Goal: Task Accomplishment & Management: Manage account settings

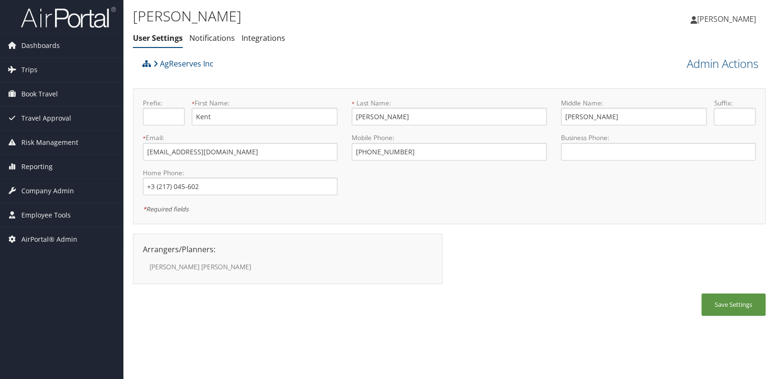
click at [265, 290] on div "Arrangers/Planners: Edit Arrangers & Planners Debra Justesen Amy Nadeau Amy Sor…" at bounding box center [291, 264] width 317 height 60
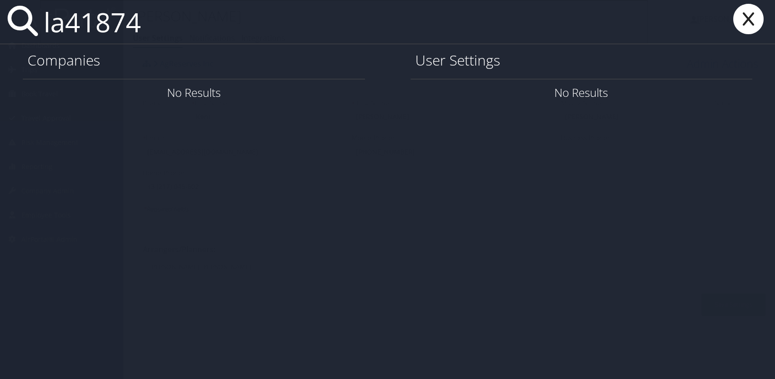
drag, startPoint x: 163, startPoint y: 13, endPoint x: 22, endPoint y: 15, distance: 141.0
click at [22, 14] on div "la41874" at bounding box center [387, 22] width 775 height 44
paste input "COLLEGE OF ARTS EDU/SCIENCES"
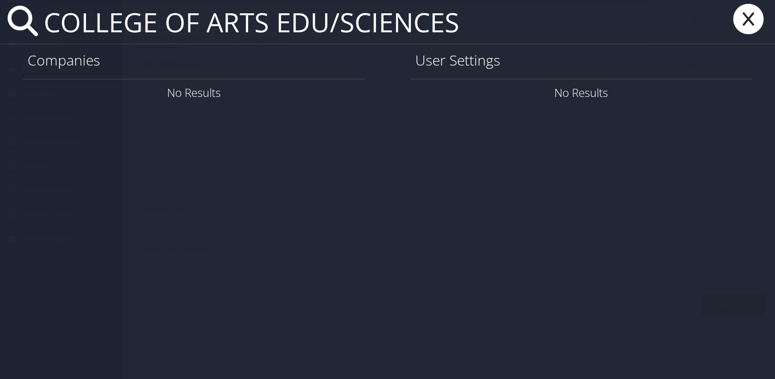
click at [40, 25] on input "COLLEGE OF ARTS EDU/SCIENCES" at bounding box center [344, 22] width 608 height 44
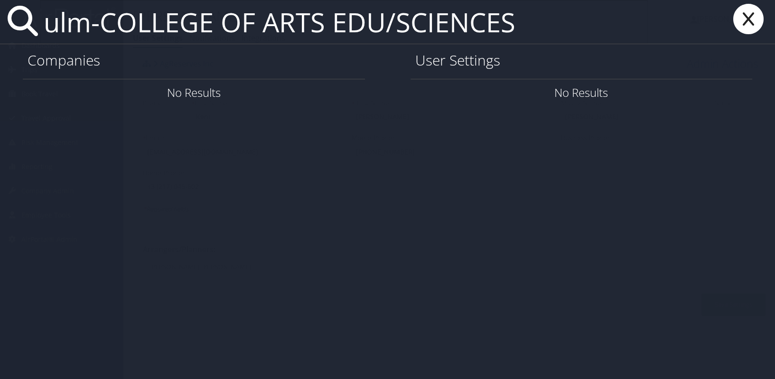
drag, startPoint x: 457, startPoint y: 34, endPoint x: 38, endPoint y: 47, distance: 419.0
click at [38, 47] on div "ulm-COLLEGE OF ARTS EDU/SCIENCES Companies No Results User Settings No Results" at bounding box center [387, 189] width 775 height 379
paste input "ULM -"
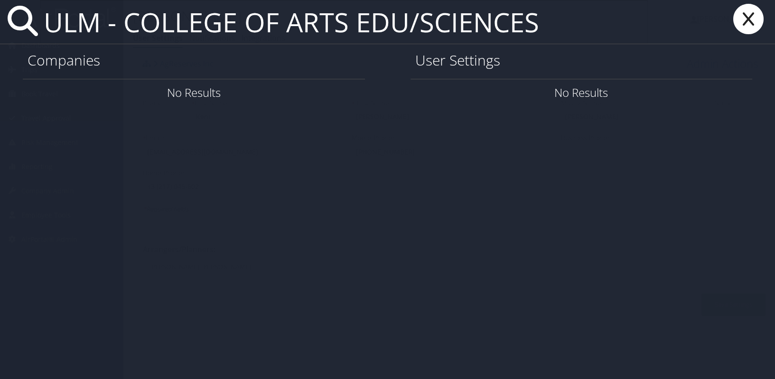
type input "ULM - COLLEGE OF ARTS EDU/SCIENCES"
click at [749, 19] on icon at bounding box center [749, 19] width 38 height 30
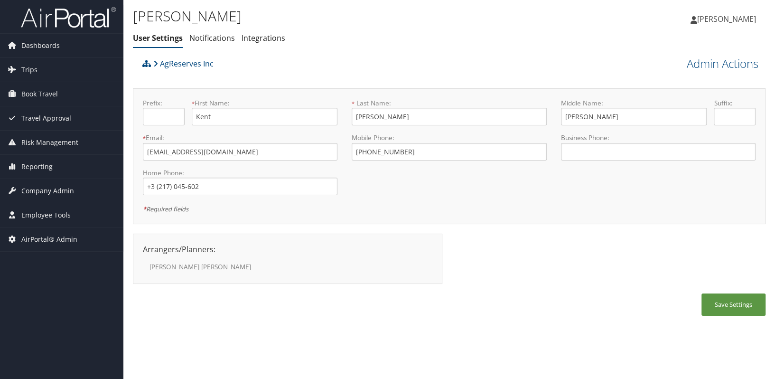
click at [665, 285] on div "Arrangers/Planners: Edit Arrangers & Planners Debra Justesen Amy Nadeau Amy Sor…" at bounding box center [449, 264] width 633 height 60
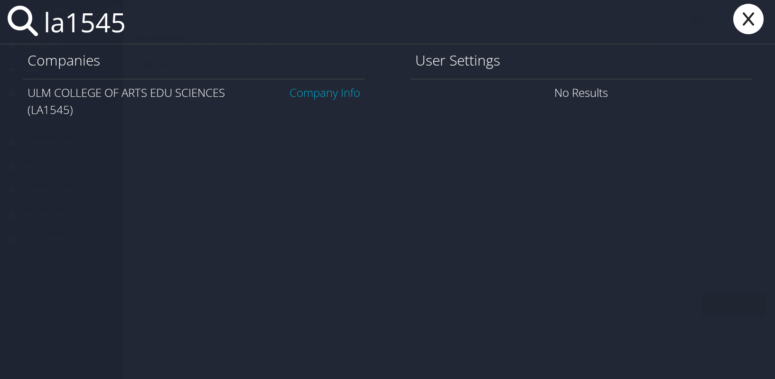
type input "la1545"
click at [326, 98] on link "Company Info" at bounding box center [325, 93] width 71 height 16
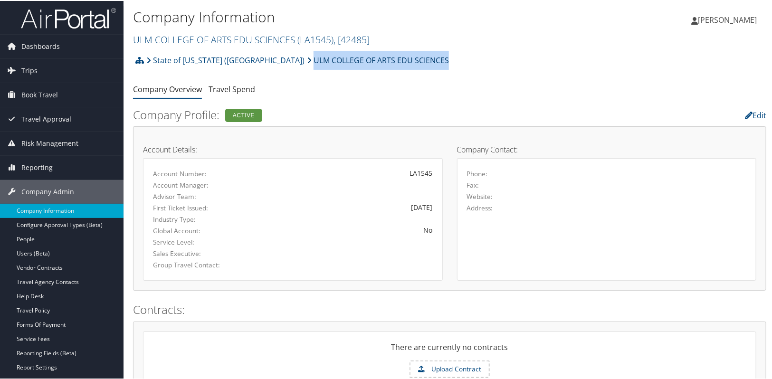
drag, startPoint x: 389, startPoint y: 61, endPoint x: 252, endPoint y: 68, distance: 137.9
click at [252, 68] on div "State of [US_STATE] (SOLA) ULM COLLEGE OF ARTS EDU SCIENCES Account Structure S…" at bounding box center [449, 63] width 633 height 26
copy link "ULM COLLEGE OF ARTS EDU SCIENCES"
click at [589, 42] on div "Company Information ULM COLLEGE OF ARTS EDU SCIENCES ( LA1545 ) , [ 42485 ] LSU…" at bounding box center [449, 25] width 652 height 50
drag, startPoint x: 393, startPoint y: 61, endPoint x: 253, endPoint y: 60, distance: 140.1
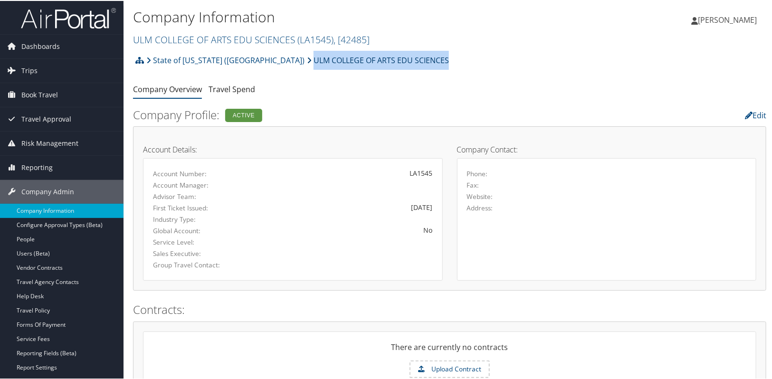
click at [253, 60] on div "State of Louisiana (SOLA) ULM COLLEGE OF ARTS EDU SCIENCES Account Structure St…" at bounding box center [449, 63] width 633 height 26
copy link "ULM COLLEGE OF ARTS EDU SCIENCES"
drag, startPoint x: 426, startPoint y: 65, endPoint x: 405, endPoint y: 67, distance: 20.6
click at [427, 65] on div "State of Louisiana (SOLA) ULM COLLEGE OF ARTS EDU SCIENCES Account Structure St…" at bounding box center [449, 63] width 633 height 26
drag, startPoint x: 392, startPoint y: 60, endPoint x: 252, endPoint y: 63, distance: 140.6
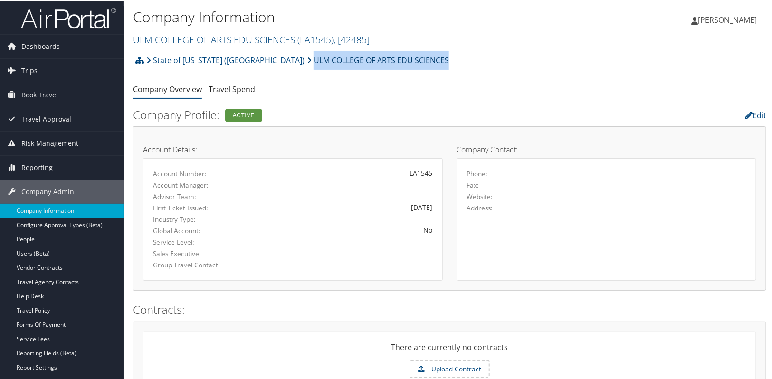
click at [252, 63] on div "State of Louisiana (SOLA) ULM COLLEGE OF ARTS EDU SCIENCES Account Structure St…" at bounding box center [449, 63] width 633 height 26
copy link "ULM COLLEGE OF ARTS EDU SCIENCES"
click at [417, 93] on ul "Company Overview Travel Spend" at bounding box center [449, 88] width 633 height 17
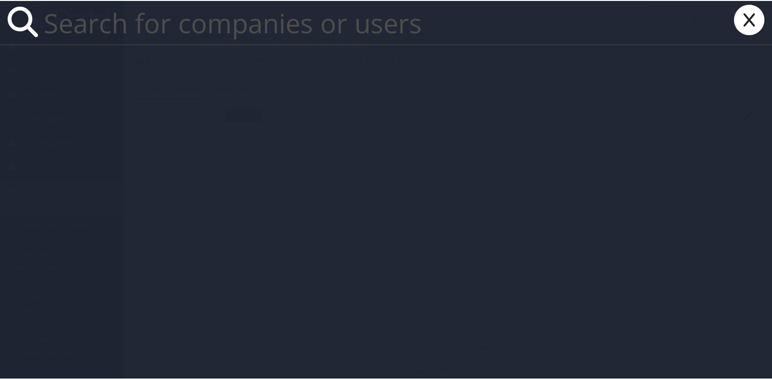
paste input "kcombass94@mplthealthcare.com"
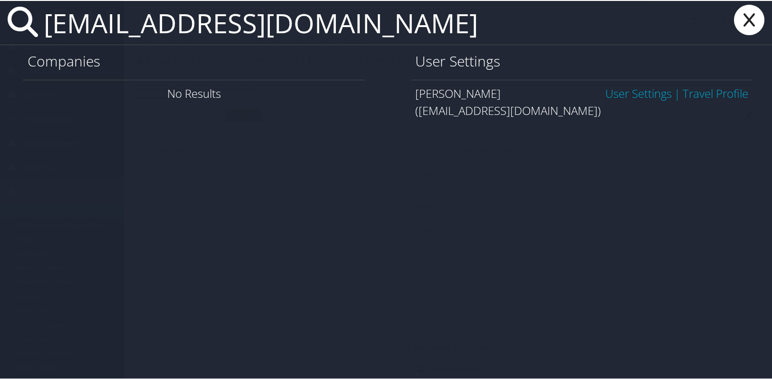
type input "kcombass94@mplthealthcare.com"
click at [617, 94] on link "User Settings" at bounding box center [638, 93] width 66 height 16
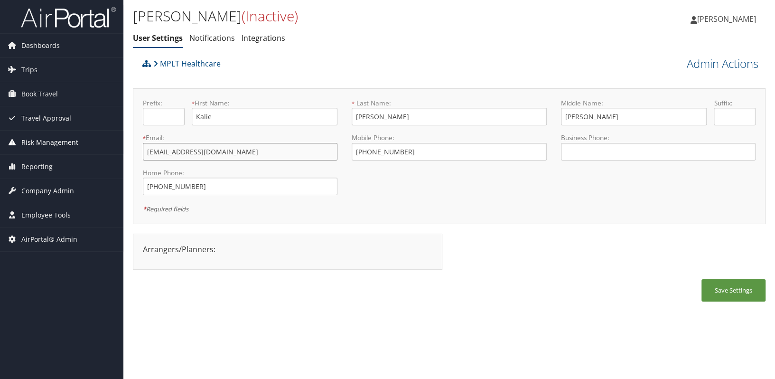
drag, startPoint x: 241, startPoint y: 156, endPoint x: 95, endPoint y: 142, distance: 146.4
click at [95, 142] on div "Dashboards AirPortal 360™ (Manager) AirPortal 360™ (Agent) My Travel Dashboard …" at bounding box center [387, 189] width 775 height 379
click at [275, 259] on div "Arrangers/Planners: Edit Arrangers & Planners Save Changes Cancel ×" at bounding box center [288, 252] width 310 height 36
click at [264, 299] on div "Save Settings" at bounding box center [449, 295] width 633 height 32
click at [49, 195] on span "Company Admin" at bounding box center [47, 191] width 53 height 24
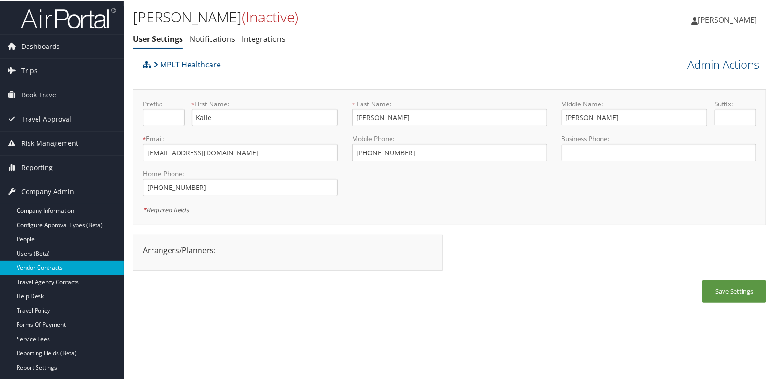
scroll to position [128, 0]
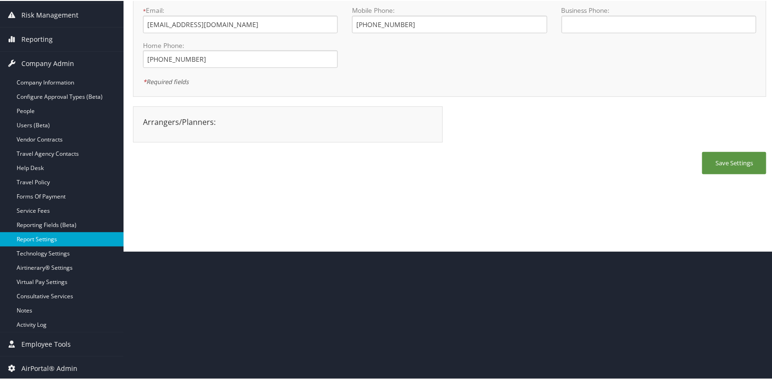
click at [54, 243] on link "Report Settings" at bounding box center [61, 238] width 123 height 14
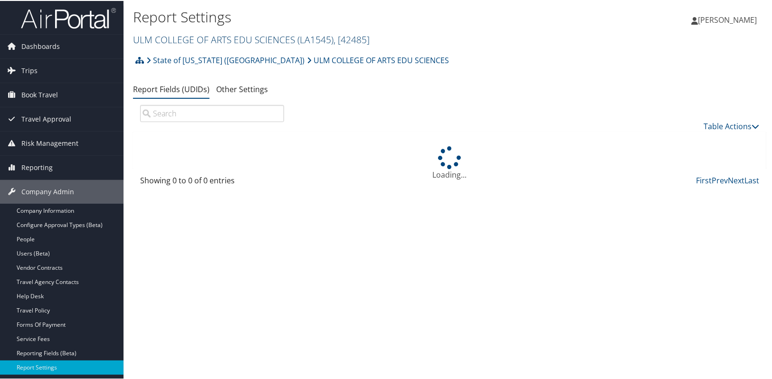
click at [214, 41] on link "ULM COLLEGE OF ARTS EDU SCIENCES ( LA1545 ) , [ 42485 ]" at bounding box center [251, 38] width 236 height 13
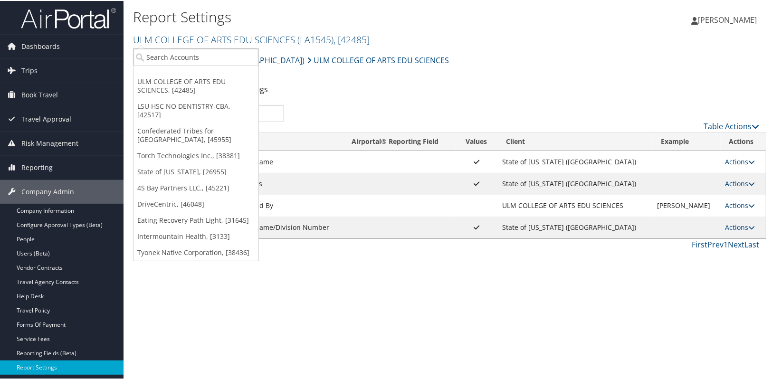
click at [610, 71] on div "State of Louisiana (SOLA) ULM COLLEGE OF ARTS EDU SCIENCES Account Structure St…" at bounding box center [449, 63] width 633 height 26
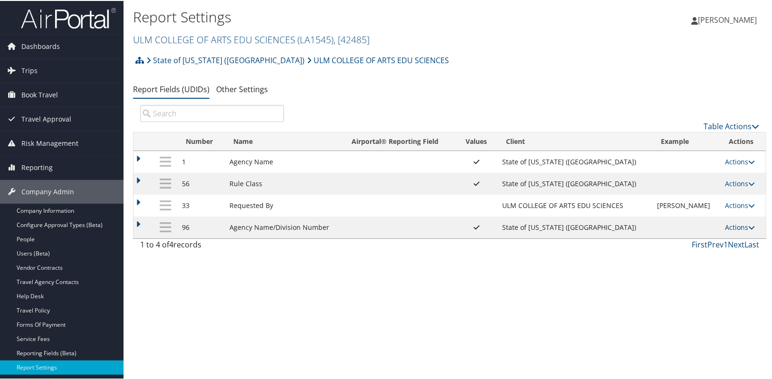
click at [739, 222] on link "Actions" at bounding box center [740, 226] width 30 height 9
click at [718, 237] on link "Update Report Field Values" at bounding box center [697, 241] width 103 height 16
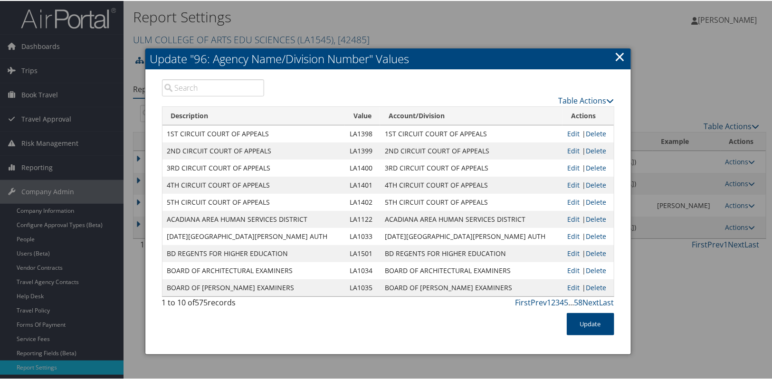
click at [186, 89] on input "search" at bounding box center [213, 86] width 103 height 17
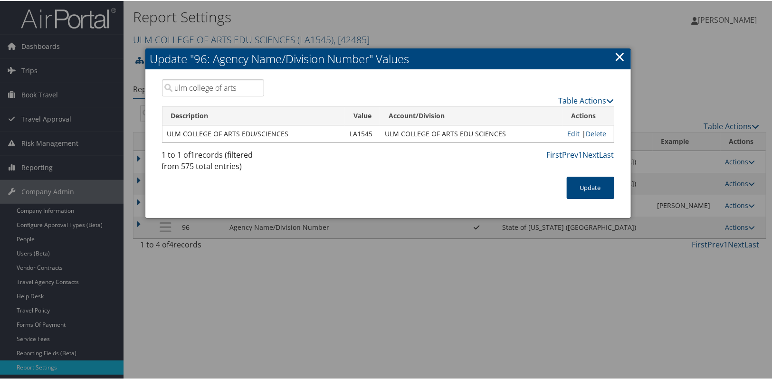
type input "ulm college of arts"
drag, startPoint x: 504, startPoint y: 134, endPoint x: 380, endPoint y: 139, distance: 124.0
click at [380, 139] on td "ULM COLLEGE OF ARTS EDU SCIENCES" at bounding box center [471, 132] width 182 height 17
copy td "ULM COLLEGE OF ARTS EDU SCIENCES"
click at [294, 171] on div "1 to 1 of 1 records (filtered from 575 total entries) First Prev 1 Next Last" at bounding box center [388, 162] width 466 height 28
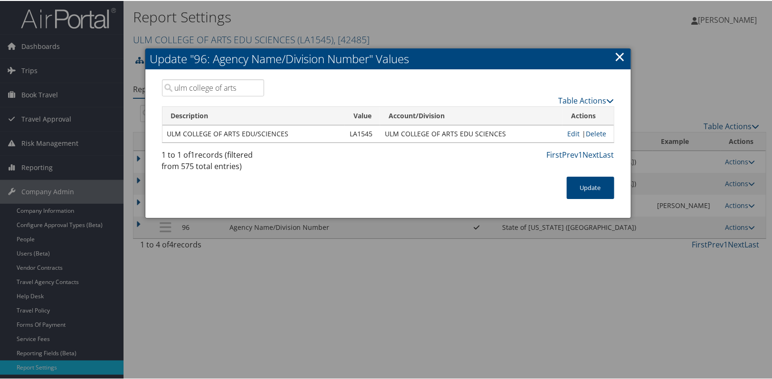
click at [619, 51] on link "×" at bounding box center [619, 55] width 11 height 19
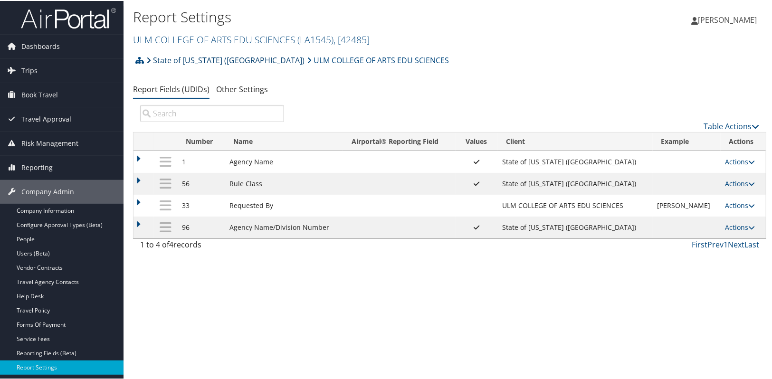
click at [186, 59] on link "State of [US_STATE] ([GEOGRAPHIC_DATA])" at bounding box center [225, 59] width 158 height 19
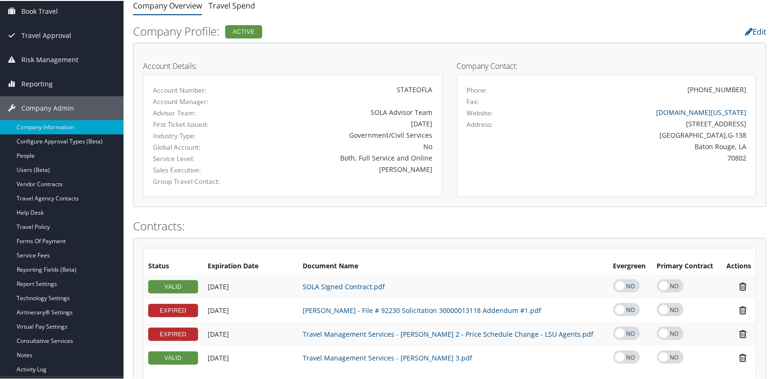
scroll to position [172, 0]
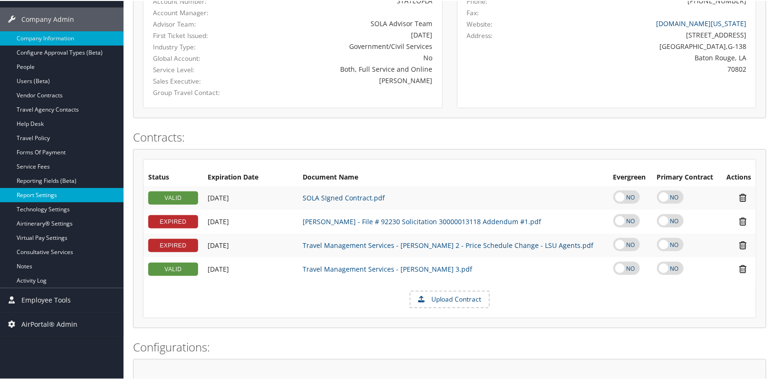
click at [29, 192] on link "Report Settings" at bounding box center [61, 194] width 123 height 14
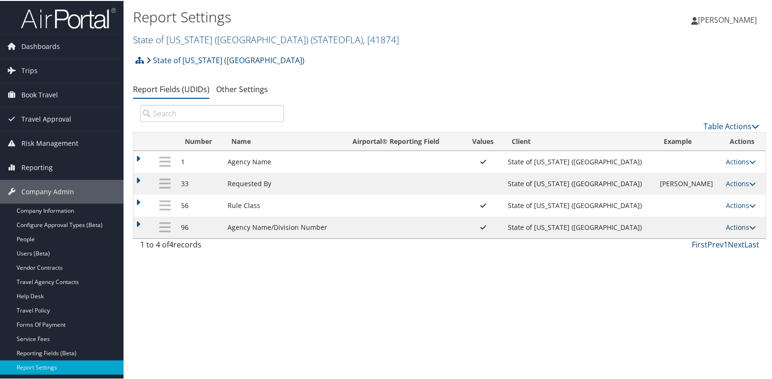
click at [727, 223] on link "Actions" at bounding box center [741, 226] width 30 height 9
click at [717, 240] on link "Update Report Field Values" at bounding box center [695, 241] width 103 height 16
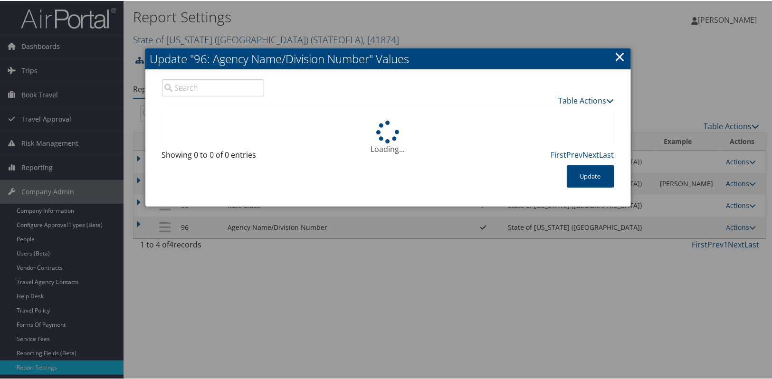
click at [188, 88] on input "search" at bounding box center [213, 86] width 103 height 17
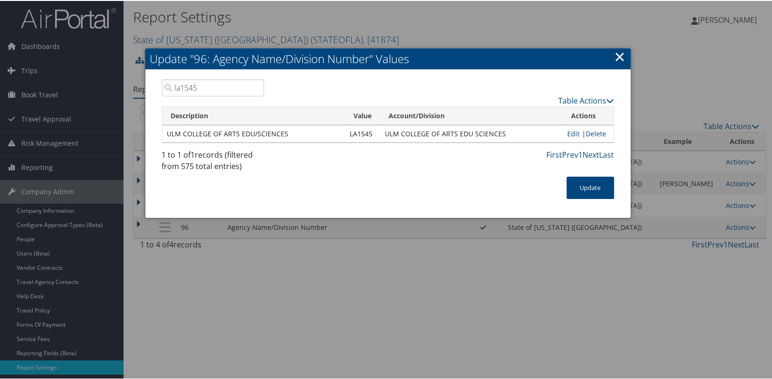
type input "la1545"
click at [387, 129] on td "ULM COLLEGE OF ARTS EDU SCIENCES" at bounding box center [471, 132] width 182 height 17
drag, startPoint x: 381, startPoint y: 130, endPoint x: 501, endPoint y: 129, distance: 120.6
click at [501, 129] on td "ULM COLLEGE OF ARTS EDU SCIENCES" at bounding box center [471, 132] width 182 height 17
copy td "ULM COLLEGE OF ARTS EDU SCIENCES"
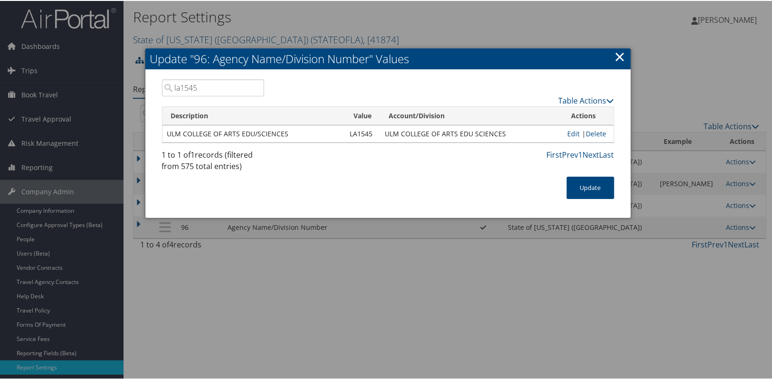
click at [614, 53] on link "×" at bounding box center [619, 55] width 11 height 19
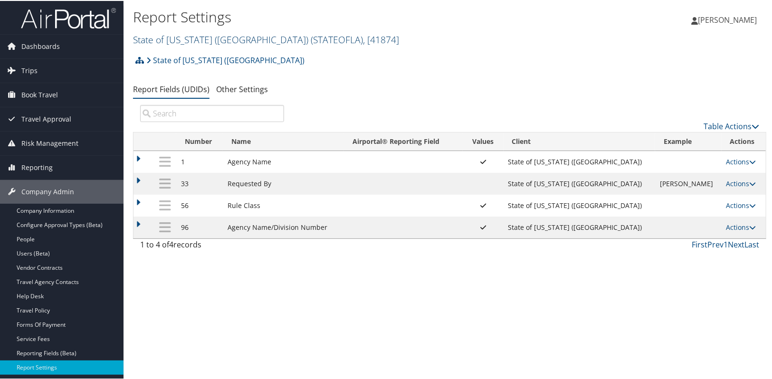
click at [203, 40] on link "State of Louisiana (SOLA) ( STATEOFLA ) , [ 41874 ]" at bounding box center [266, 38] width 266 height 13
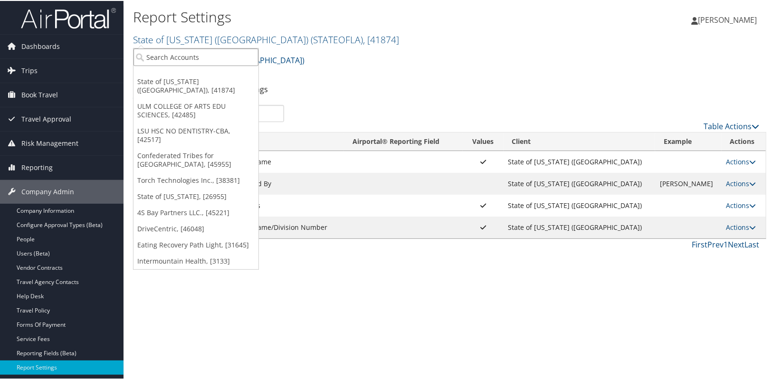
click at [160, 56] on input "search" at bounding box center [195, 56] width 125 height 18
type input "oregon"
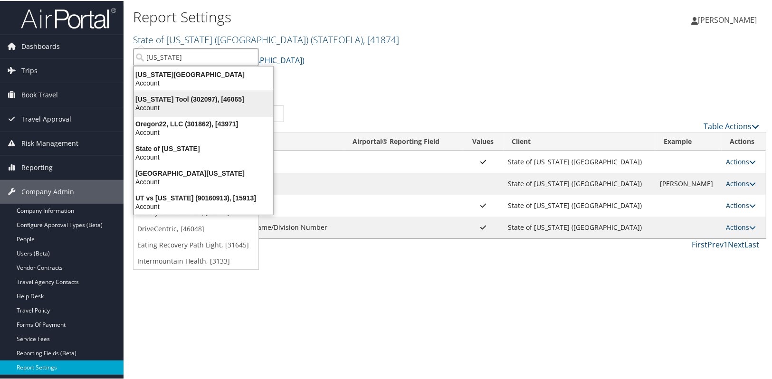
click at [232, 101] on div "Oregon Tool (302097), [46065]" at bounding box center [203, 98] width 151 height 9
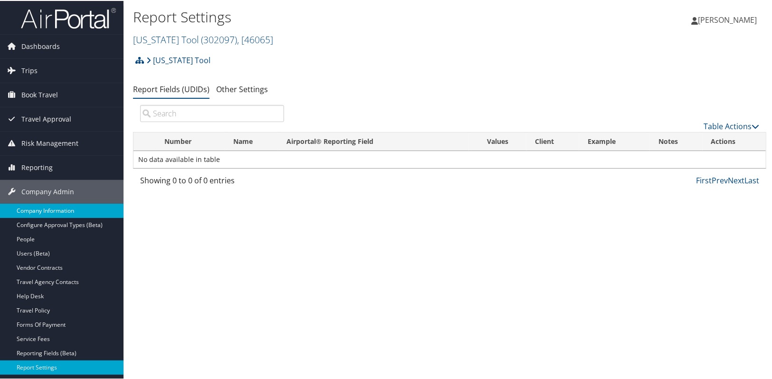
click at [46, 215] on link "Company Information" at bounding box center [61, 210] width 123 height 14
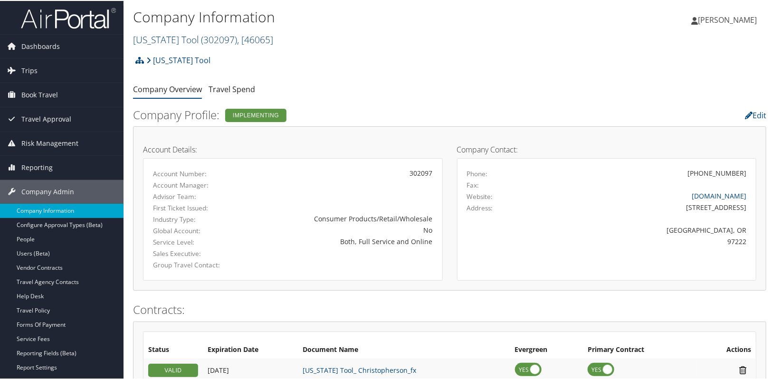
click at [176, 44] on link "[US_STATE] Tool ( 302097 ) , [ 46065 ]" at bounding box center [203, 38] width 140 height 13
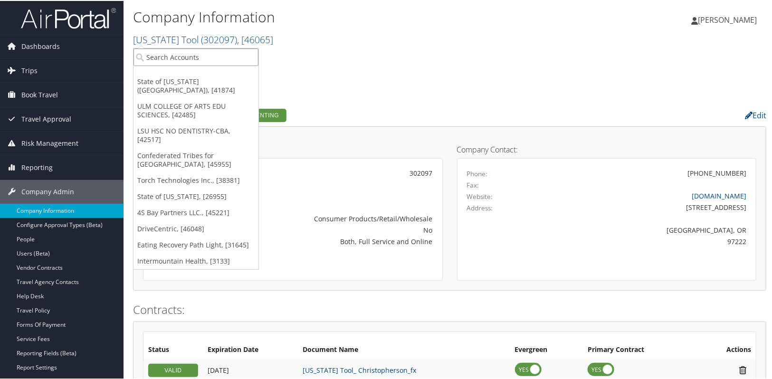
click at [168, 54] on input "search" at bounding box center [195, 56] width 125 height 18
type input "ccy"
click at [171, 76] on div "CCY Architects (301167), [33341]" at bounding box center [201, 73] width 146 height 9
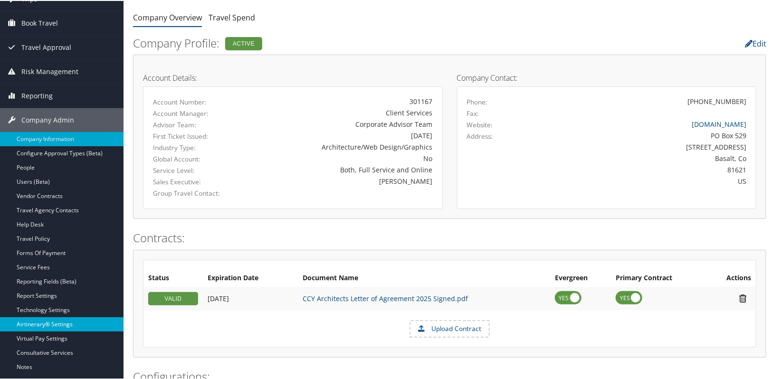
scroll to position [86, 0]
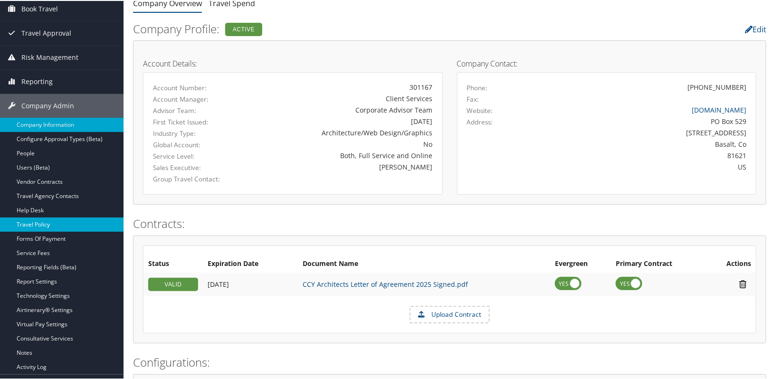
click at [42, 225] on link "Travel Policy" at bounding box center [61, 224] width 123 height 14
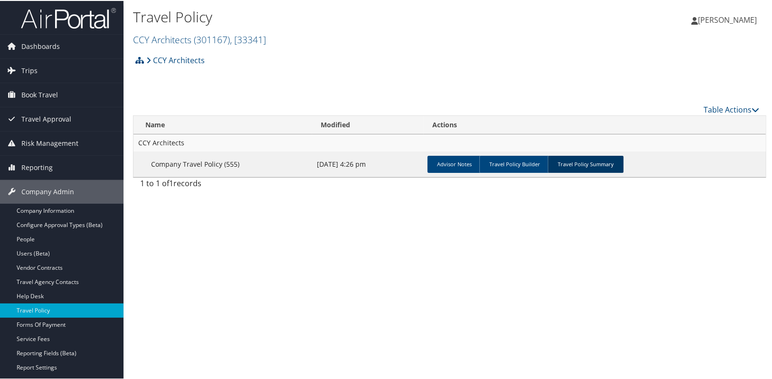
click at [611, 165] on link "Travel Policy Summary" at bounding box center [585, 163] width 76 height 17
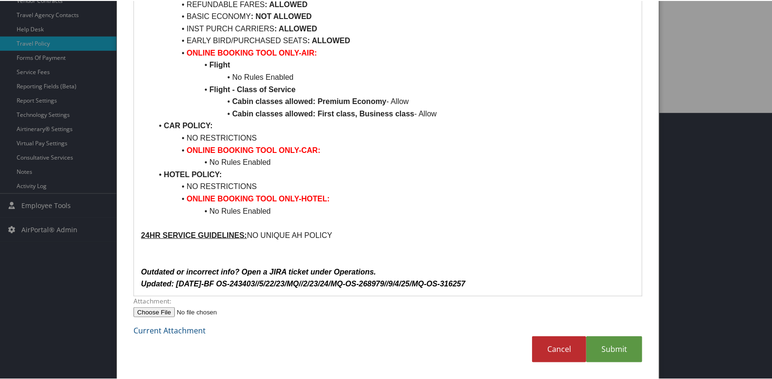
scroll to position [268, 0]
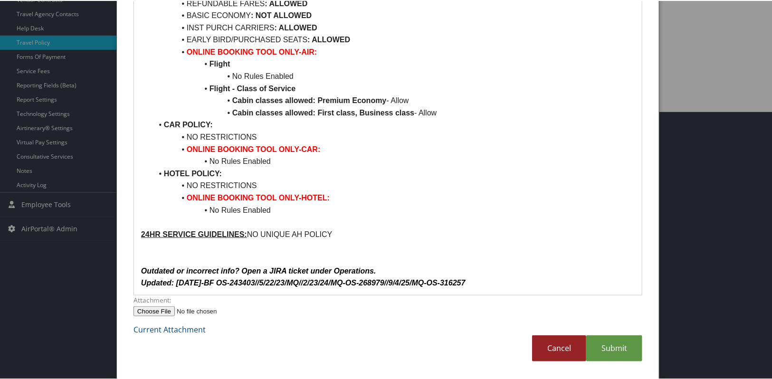
click at [558, 349] on link "Cancel" at bounding box center [559, 347] width 54 height 26
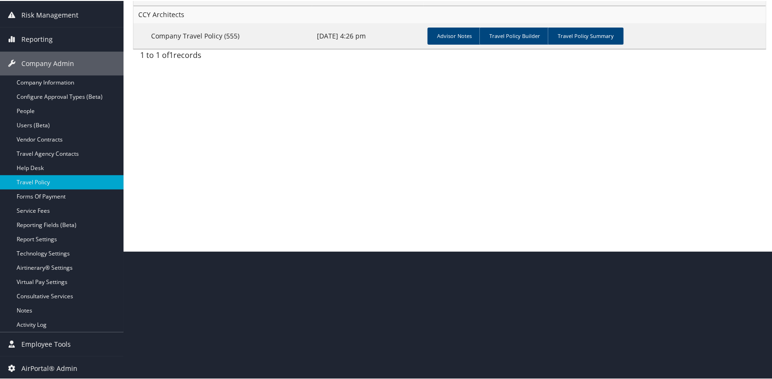
scroll to position [0, 0]
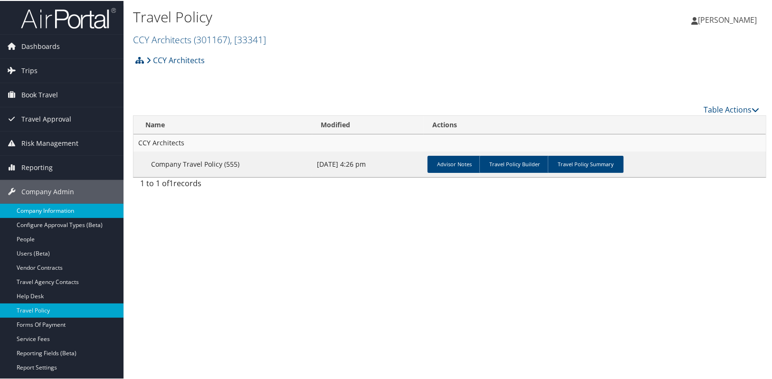
click at [37, 207] on link "Company Information" at bounding box center [61, 210] width 123 height 14
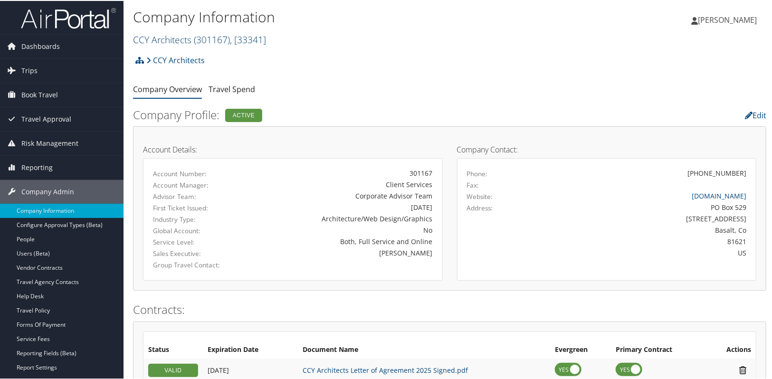
click at [166, 42] on link "CCY Architects ( 301167 ) , [ 33341 ]" at bounding box center [199, 38] width 133 height 13
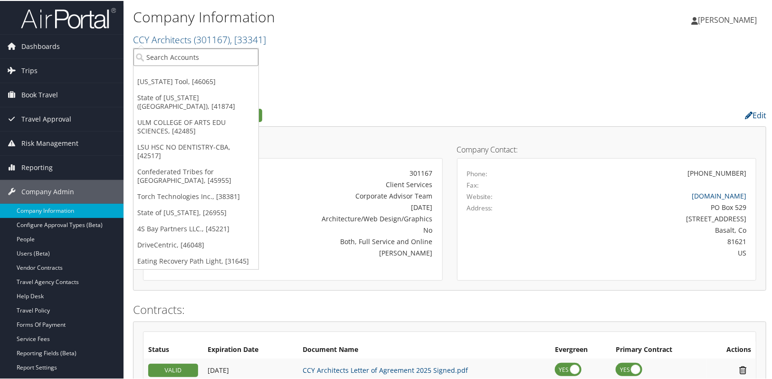
click at [159, 57] on input "search" at bounding box center [195, 56] width 125 height 18
type input "pacific [PERSON_NAME]"
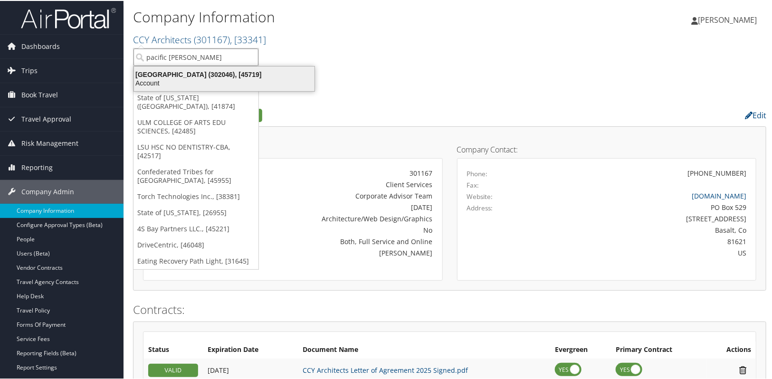
click at [146, 75] on div "[GEOGRAPHIC_DATA] (302046), [45719]" at bounding box center [224, 73] width 192 height 9
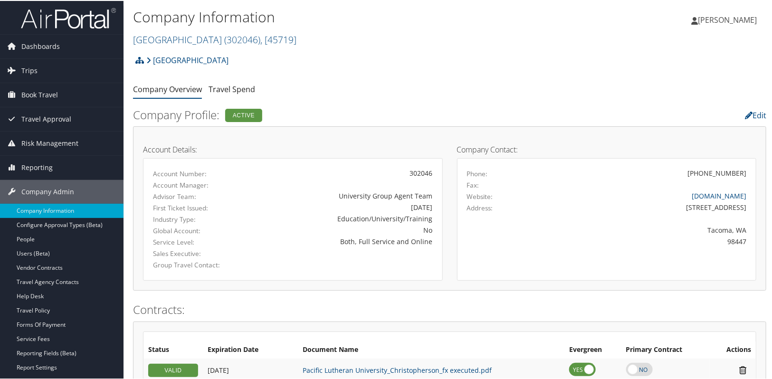
click at [405, 64] on div "Pacific Lutheran University Account Structure Pacific Lutheran University (3020…" at bounding box center [449, 63] width 633 height 26
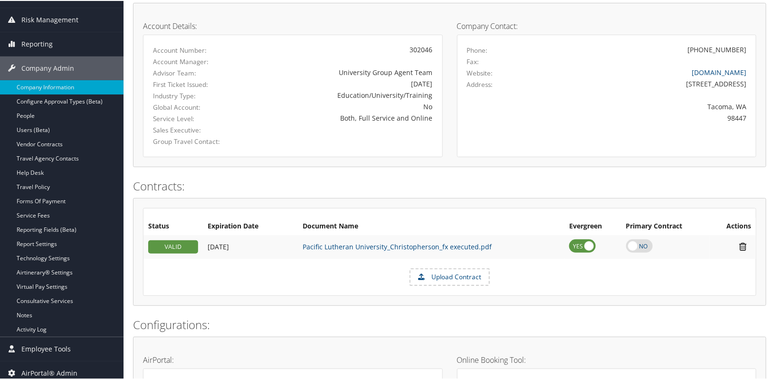
scroll to position [129, 0]
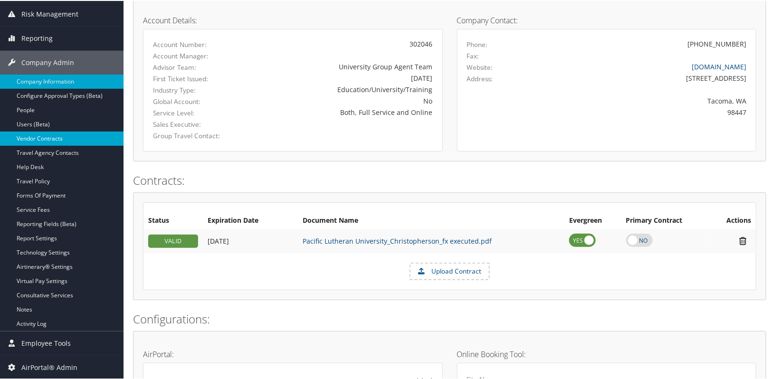
click at [35, 133] on link "Vendor Contracts" at bounding box center [61, 138] width 123 height 14
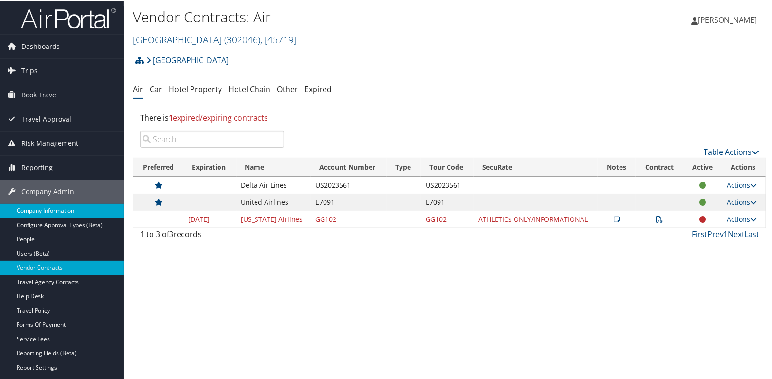
click at [62, 213] on link "Company Information" at bounding box center [61, 210] width 123 height 14
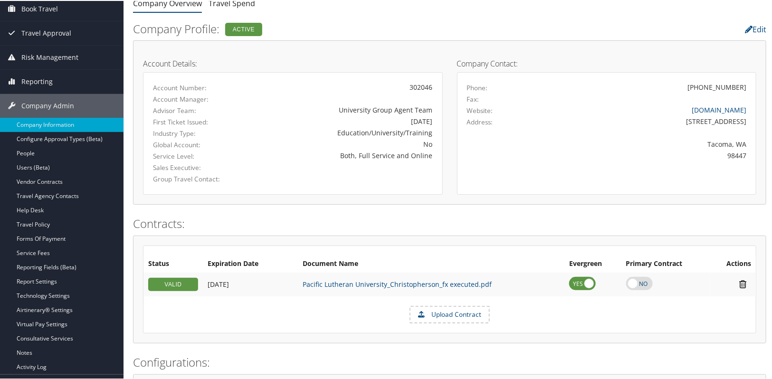
scroll to position [216, 0]
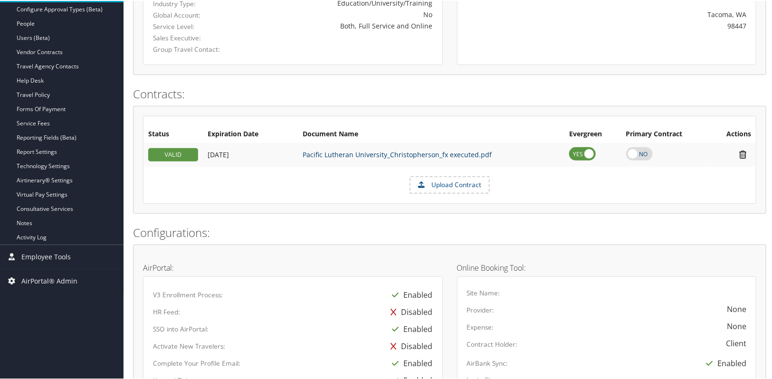
click at [413, 154] on link "Pacific Lutheran University_Christopherson_fx executed.pdf" at bounding box center [396, 153] width 189 height 9
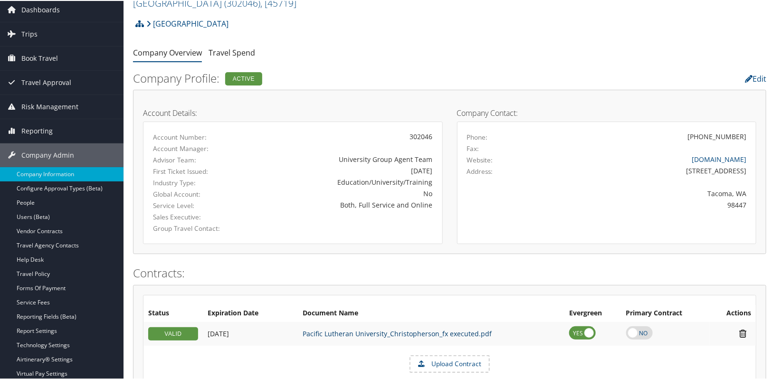
scroll to position [0, 0]
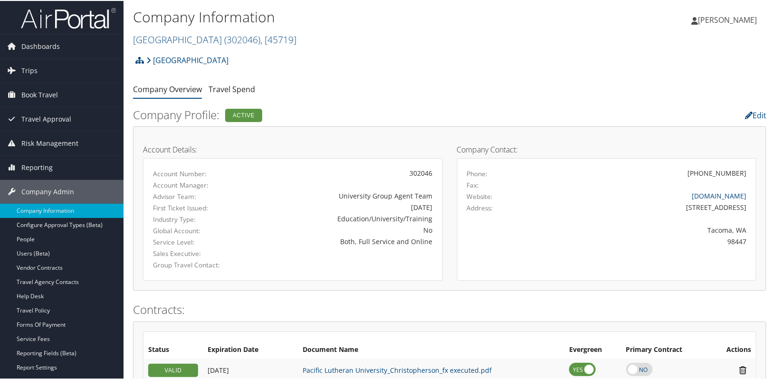
click at [377, 32] on h2 "Pacific Lutheran University ( 302046 ) , [ 45719 ]" at bounding box center [344, 38] width 422 height 16
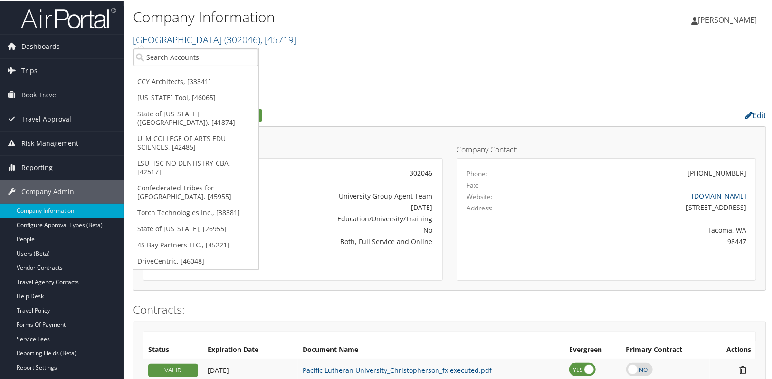
click at [485, 309] on h2 "Contracts:" at bounding box center [449, 309] width 633 height 16
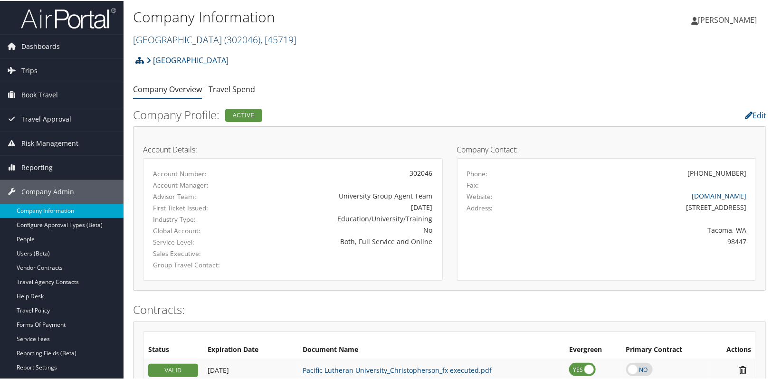
click at [198, 45] on h2 "Pacific Lutheran University ( 302046 ) , [ 45719 ]" at bounding box center [344, 38] width 422 height 16
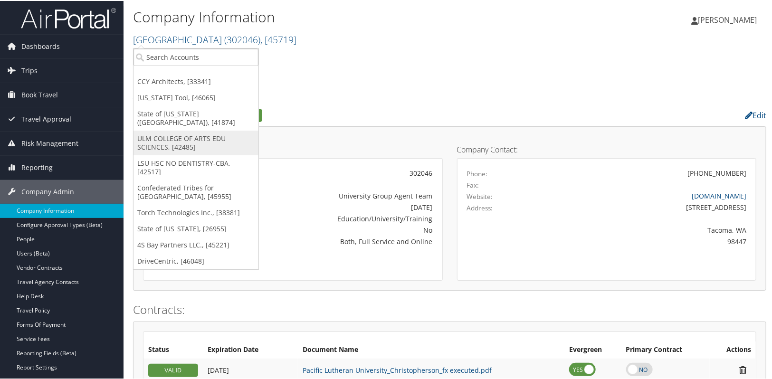
click at [188, 130] on link "ULM COLLEGE OF ARTS EDU SCIENCES, [42485]" at bounding box center [195, 142] width 125 height 25
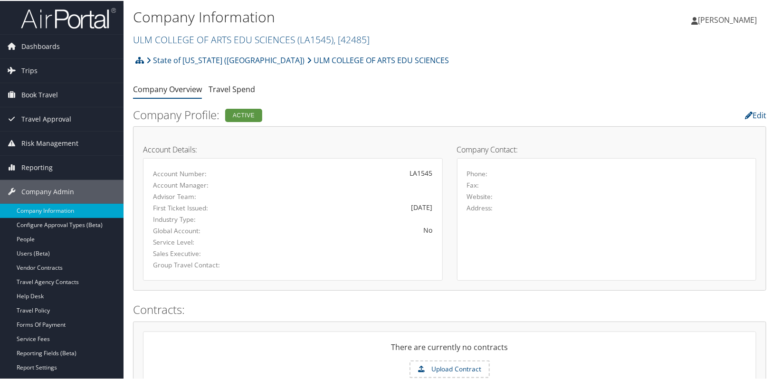
scroll to position [172, 0]
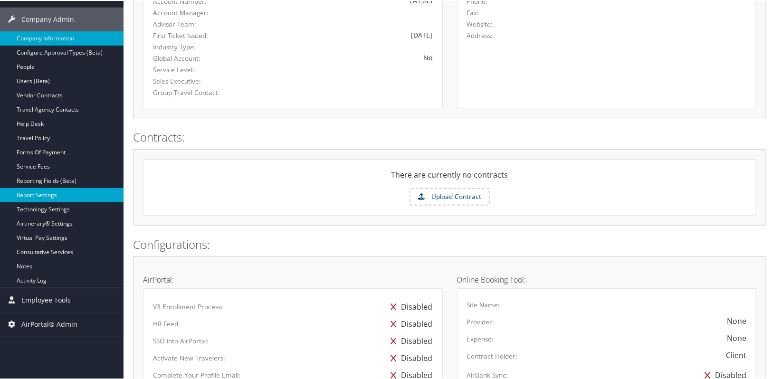
click at [43, 195] on link "Report Settings" at bounding box center [61, 194] width 123 height 14
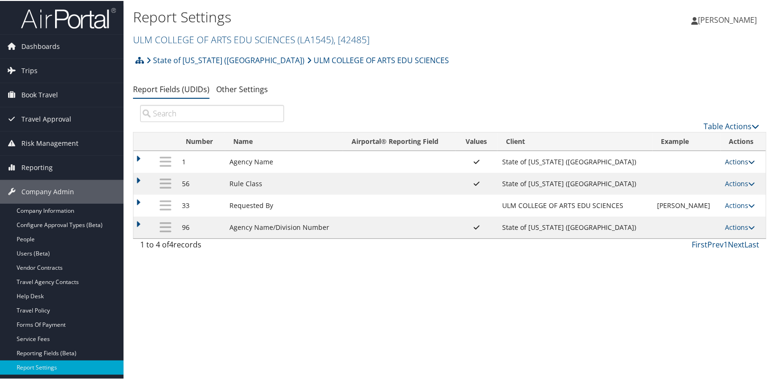
click at [731, 160] on link "Actions" at bounding box center [740, 160] width 30 height 9
click at [707, 175] on link "Update Report Field Values" at bounding box center [697, 175] width 103 height 16
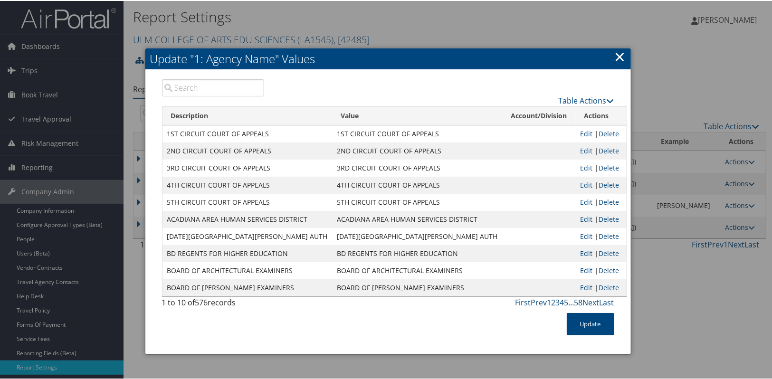
click at [190, 92] on input "search" at bounding box center [213, 86] width 103 height 17
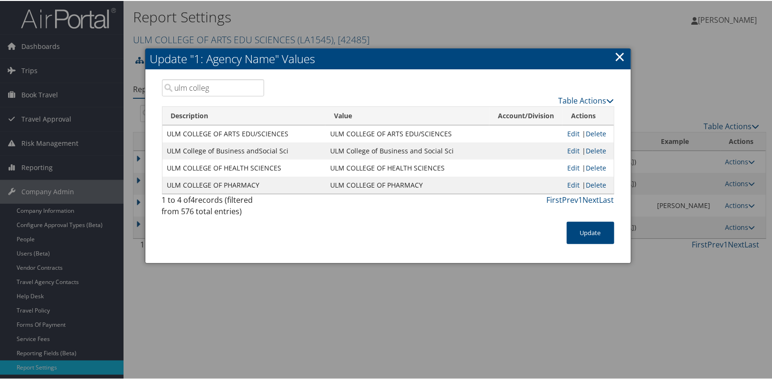
type input "ulm colleg"
drag, startPoint x: 453, startPoint y: 136, endPoint x: 329, endPoint y: 133, distance: 124.0
click at [329, 133] on td "ULM COLLEGE OF ARTS EDU/SCIENCES" at bounding box center [407, 132] width 164 height 17
copy td "ULM COLLEGE OF ARTS EDU/SCIENCES"
drag, startPoint x: 615, startPoint y: 57, endPoint x: 617, endPoint y: 52, distance: 5.6
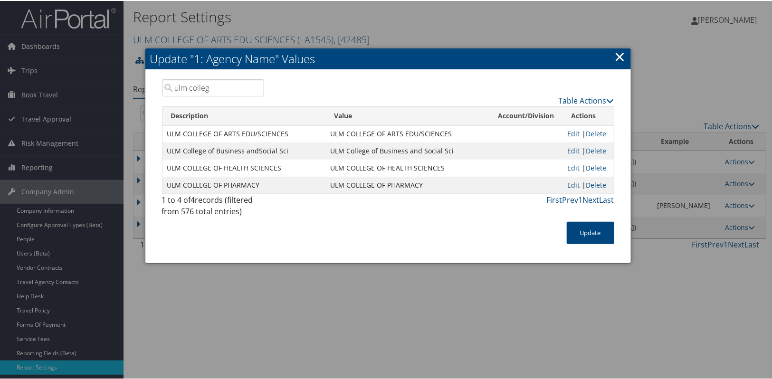
click at [615, 57] on link "×" at bounding box center [619, 55] width 11 height 19
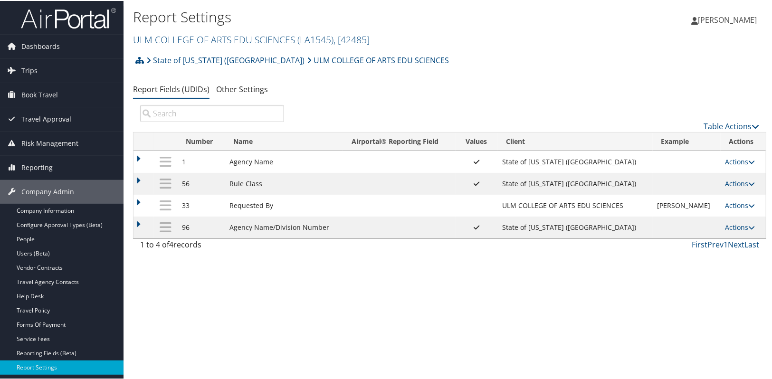
click at [400, 84] on ul "Report Fields (UDIDs) Other Settings" at bounding box center [449, 88] width 633 height 17
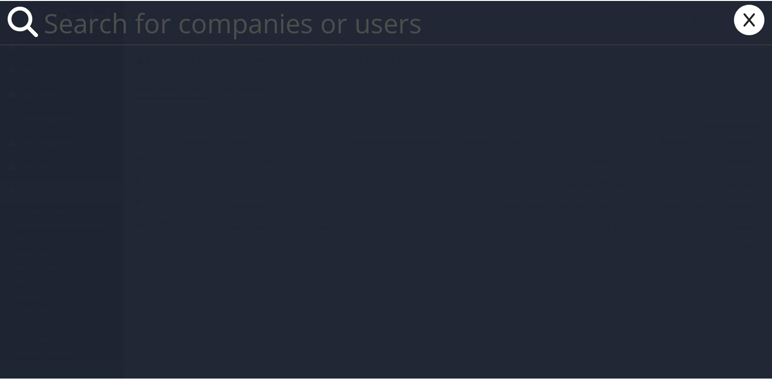
paste input "kcombass94@mplthealthcare.com"
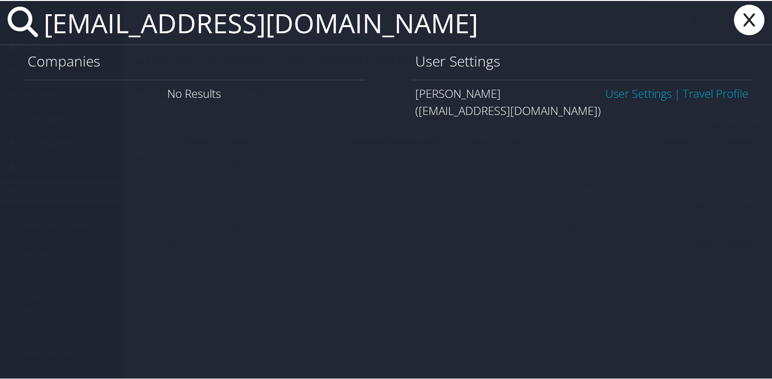
type input "kcombass94@mplthealthcare.com"
click at [649, 91] on link "User Settings" at bounding box center [638, 93] width 66 height 16
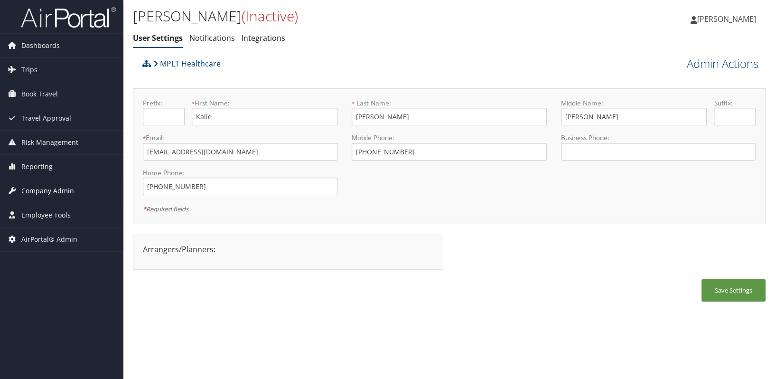
click at [38, 194] on span "Company Admin" at bounding box center [47, 191] width 53 height 24
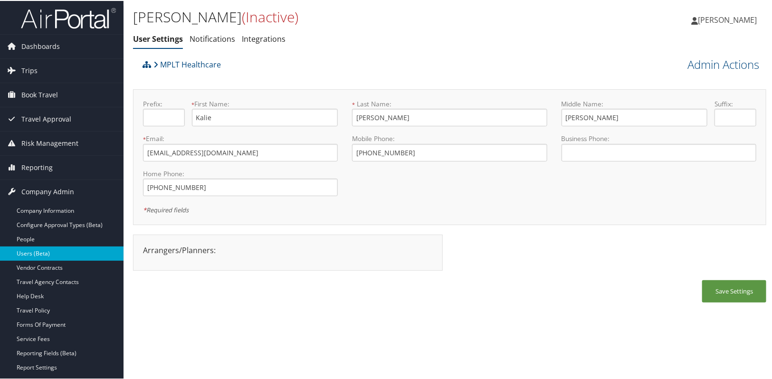
click at [33, 254] on link "Users (Beta)" at bounding box center [61, 252] width 123 height 14
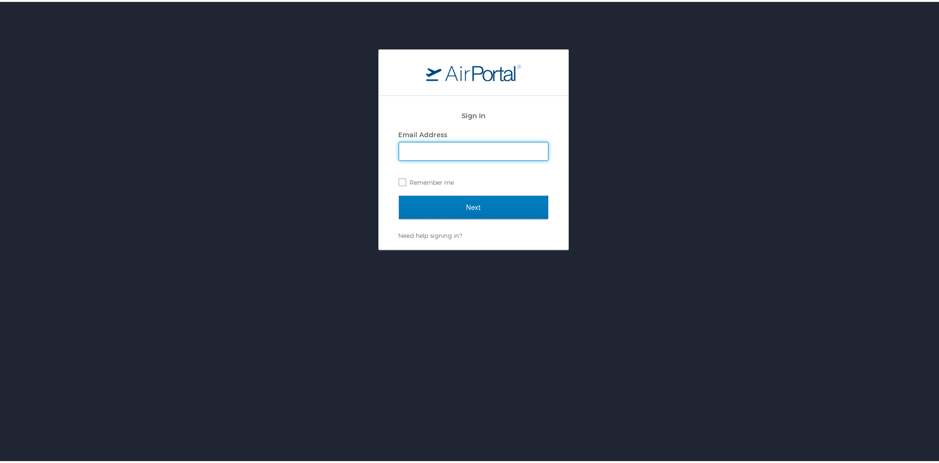
type input "[PERSON_NAME][EMAIL_ADDRESS][PERSON_NAME][DOMAIN_NAME]"
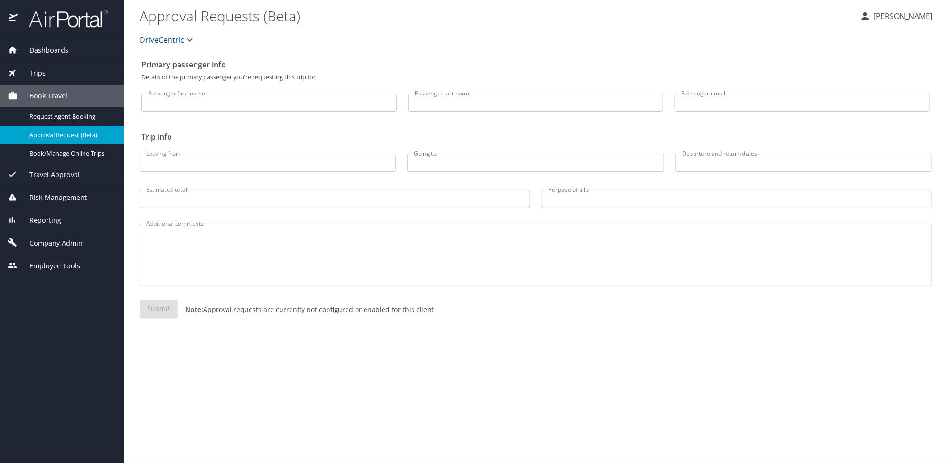
click at [54, 242] on span "Company Admin" at bounding box center [50, 243] width 65 height 10
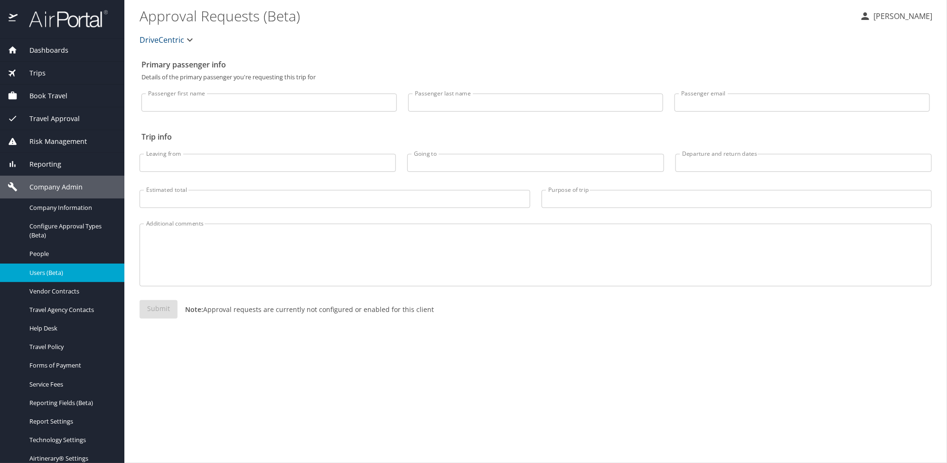
click at [53, 269] on span "Users (Beta)" at bounding box center [71, 272] width 84 height 9
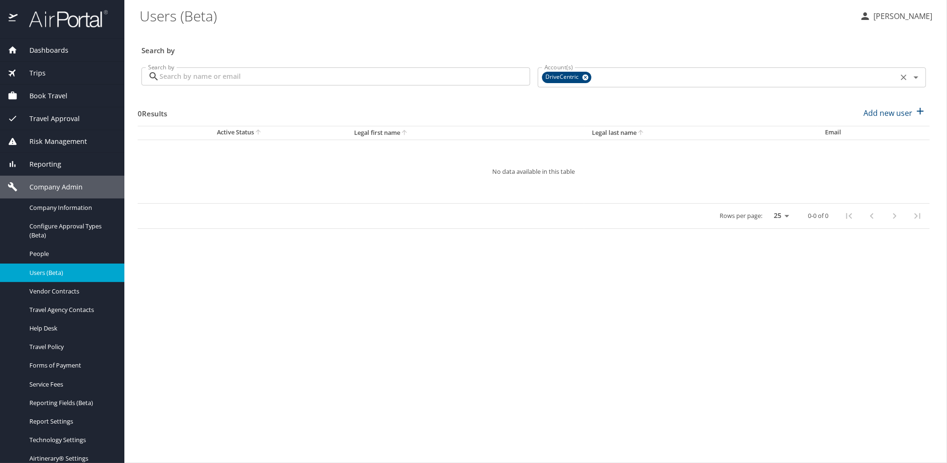
click at [585, 81] on icon at bounding box center [585, 77] width 7 height 10
click at [566, 79] on input "Account(s)" at bounding box center [718, 76] width 355 height 12
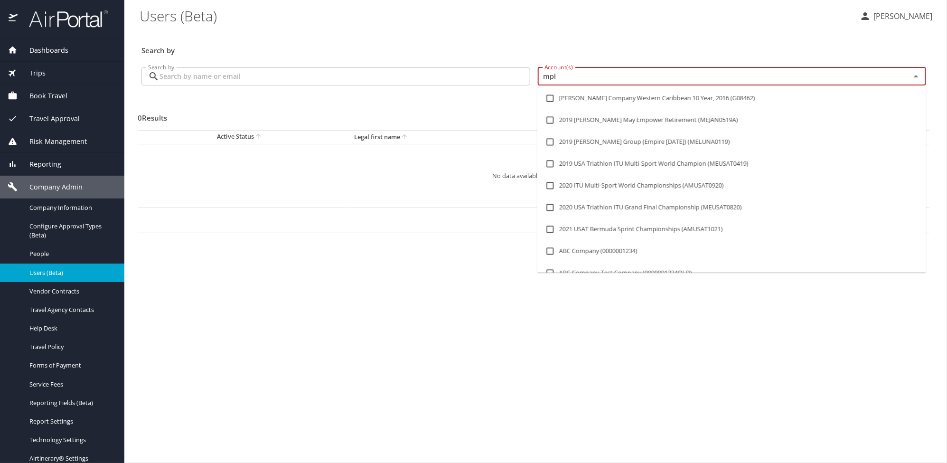
type input "mplt"
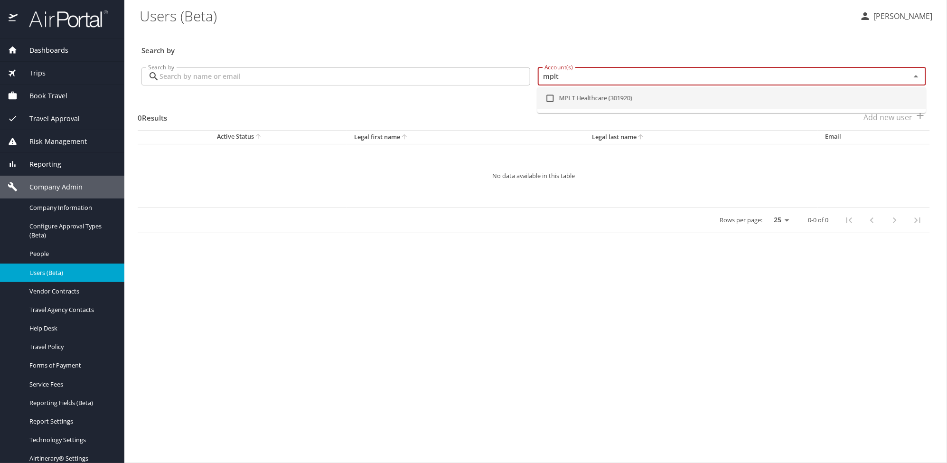
click at [566, 96] on li "MPLT Healthcare (301920)" at bounding box center [731, 98] width 389 height 22
checkbox input "true"
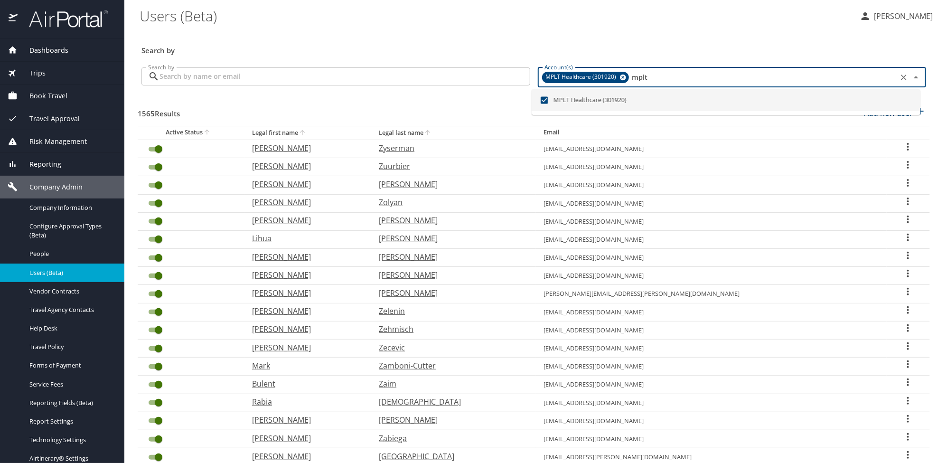
type input "mplt"
click at [254, 84] on input "Search by" at bounding box center [345, 76] width 371 height 18
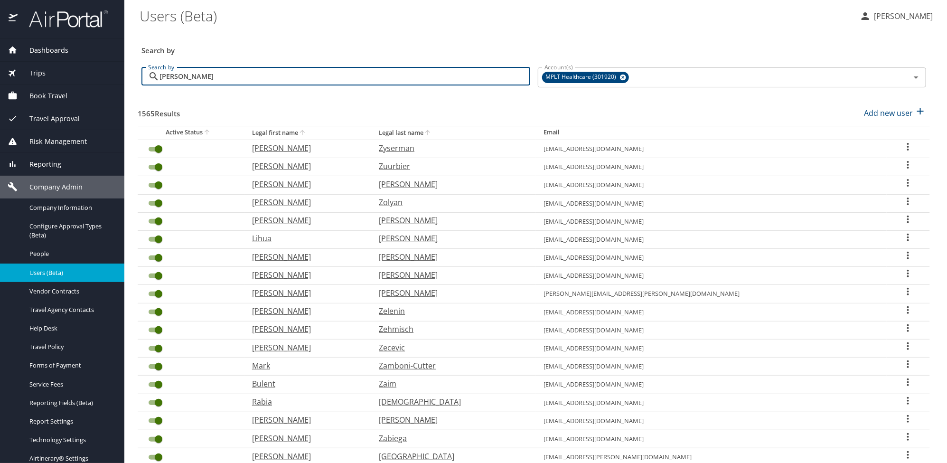
type input "combass"
checkbox input "false"
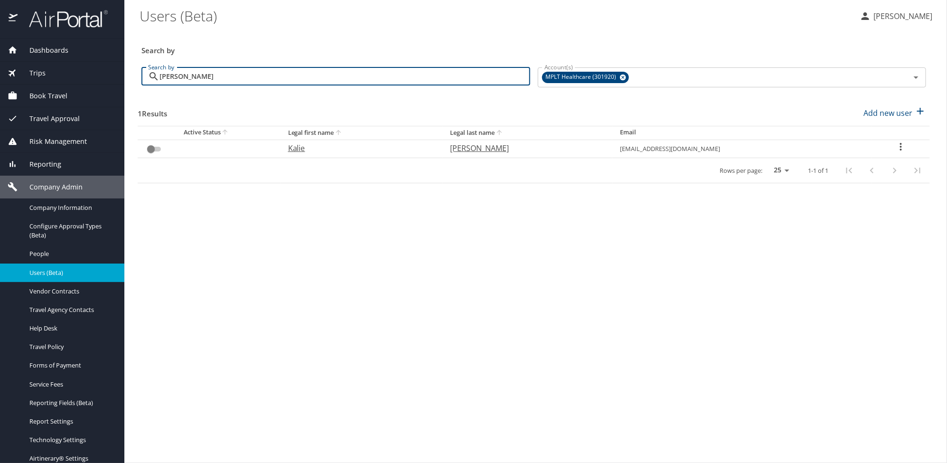
click at [904, 149] on icon "User Search Table" at bounding box center [900, 146] width 11 height 11
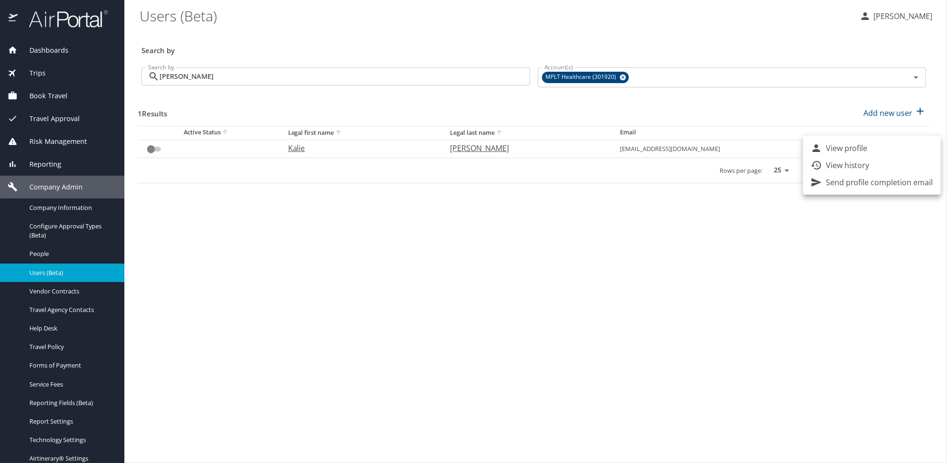
click at [850, 152] on p "View profile" at bounding box center [847, 147] width 42 height 11
select select "US"
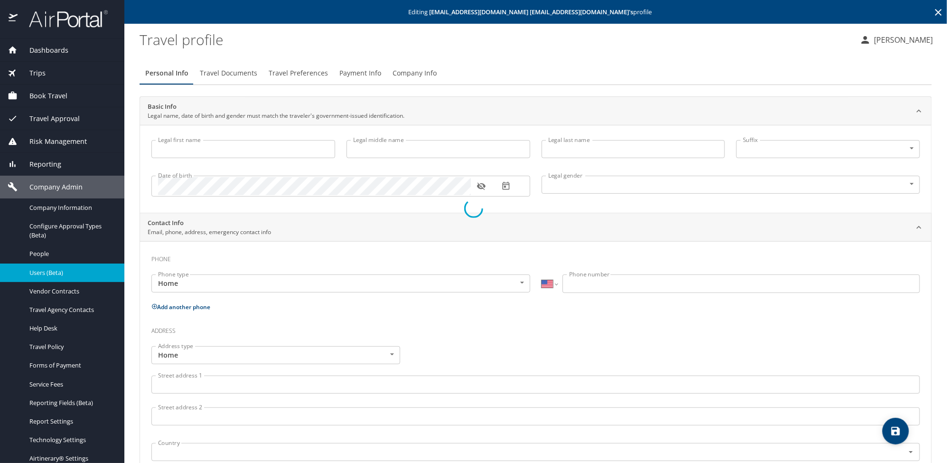
type input "kcombass94@mplthealthcare.com"
type input "Undisclosed"
select select "US"
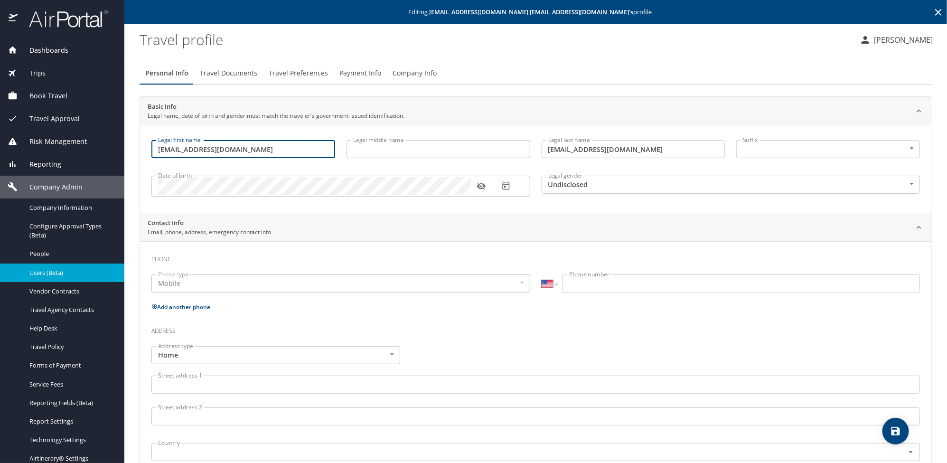
drag, startPoint x: 288, startPoint y: 156, endPoint x: 149, endPoint y: 133, distance: 141.0
click at [149, 133] on div "Legal first name kcombass94@mplthealthcare.com Legal first name Legal middle na…" at bounding box center [535, 169] width 791 height 88
type input "Kalie"
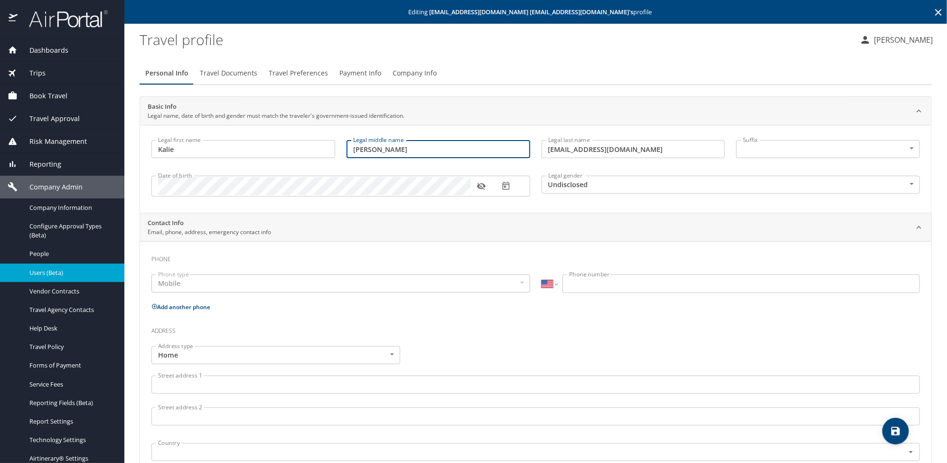
type input "Marie"
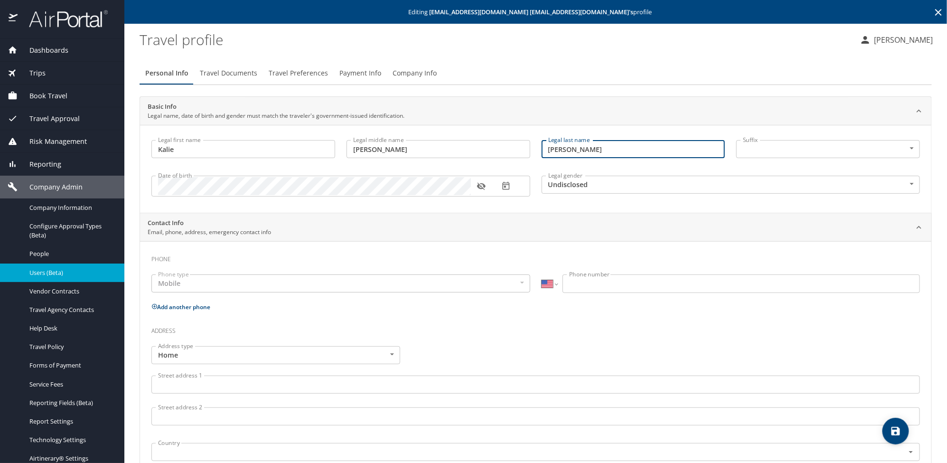
type input "Combass"
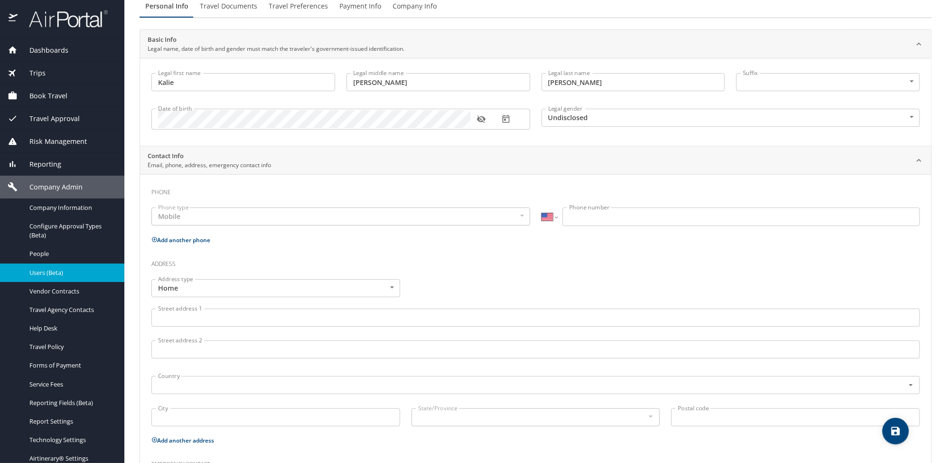
scroll to position [58, 0]
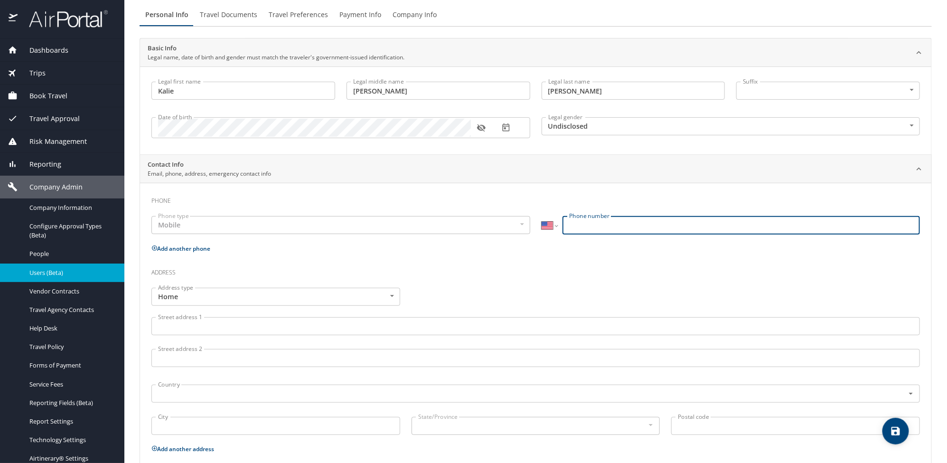
click at [596, 226] on input "Phone number" at bounding box center [742, 225] width 358 height 18
paste input "(772) 263-3443"
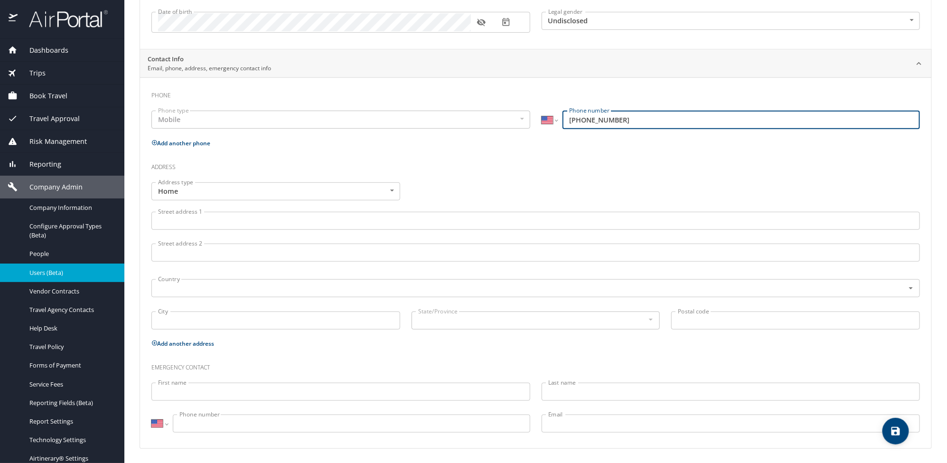
type input "(772) 263-3443"
click at [893, 438] on button "save" at bounding box center [896, 431] width 27 height 27
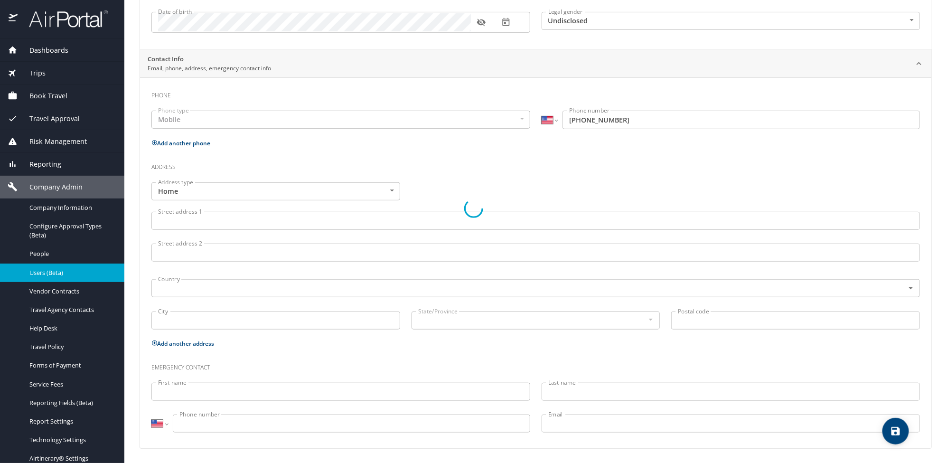
select select "US"
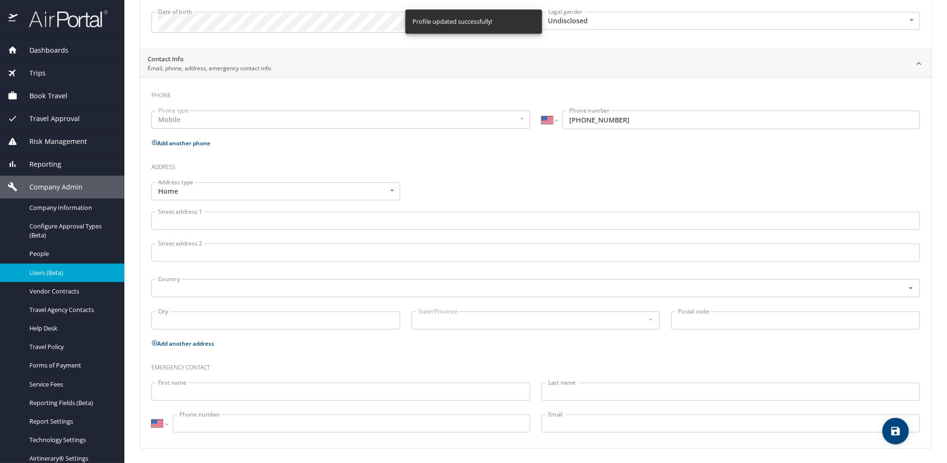
select select "US"
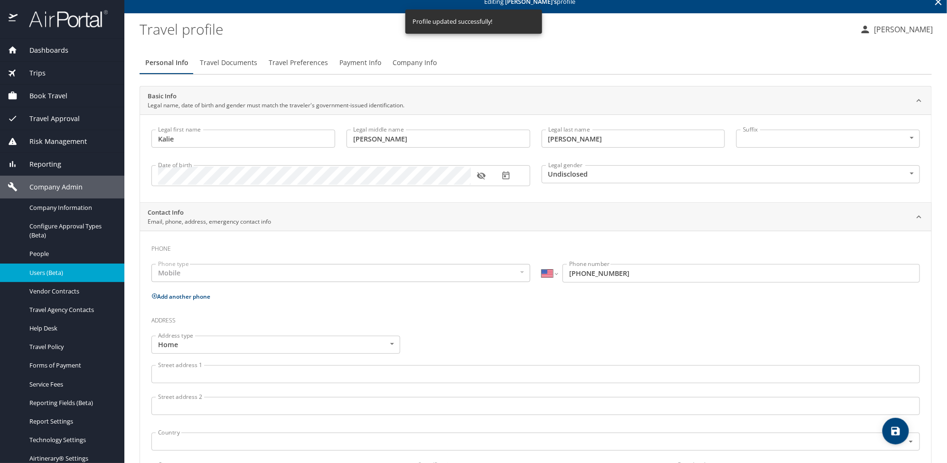
scroll to position [0, 0]
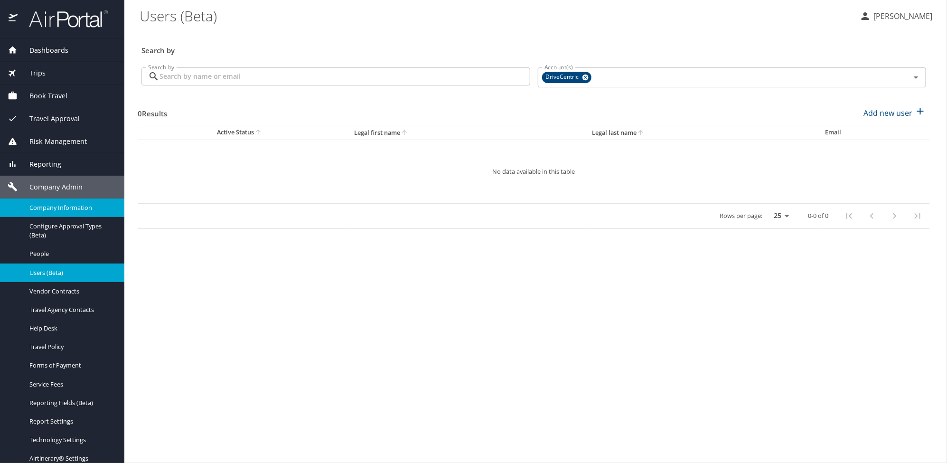
click at [68, 210] on span "Company Information" at bounding box center [71, 207] width 84 height 9
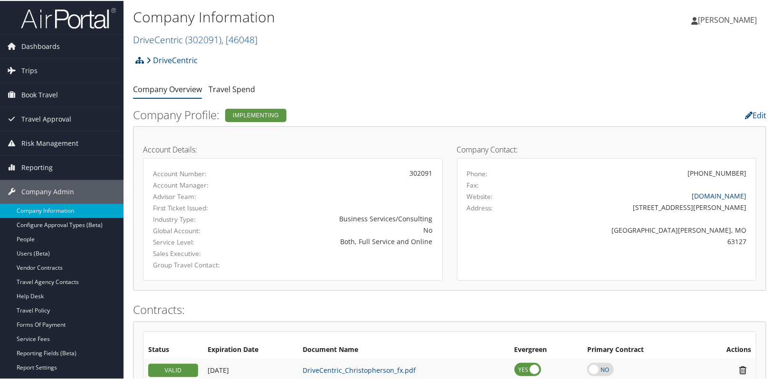
click at [379, 59] on div "DriveCentric Account Structure DriveCentric (302091) IMPLEMENTING Create Child …" at bounding box center [449, 63] width 633 height 26
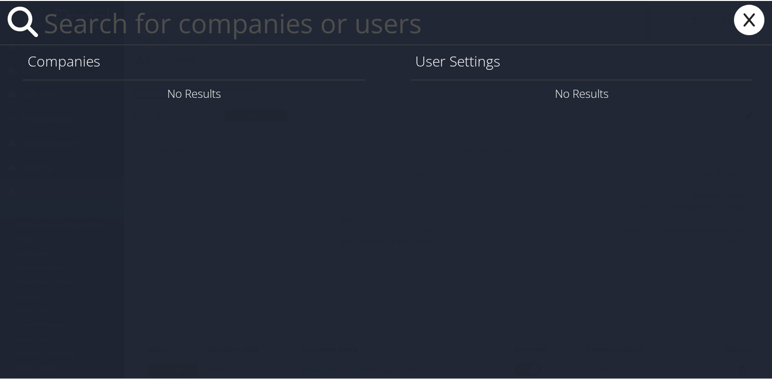
click at [178, 21] on input "text" at bounding box center [344, 22] width 608 height 44
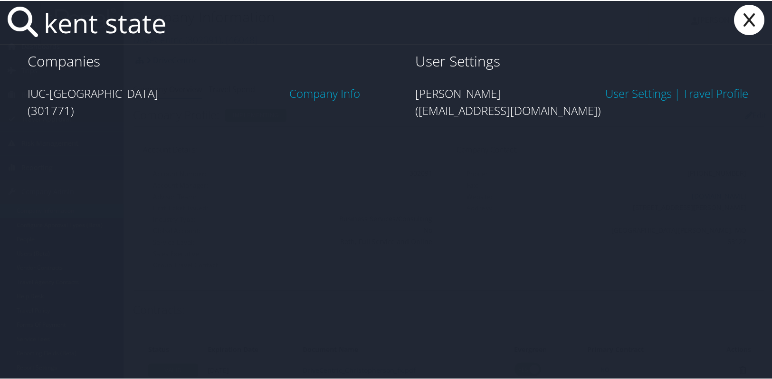
type input "kent state"
click at [316, 90] on link "Company Info" at bounding box center [325, 93] width 71 height 16
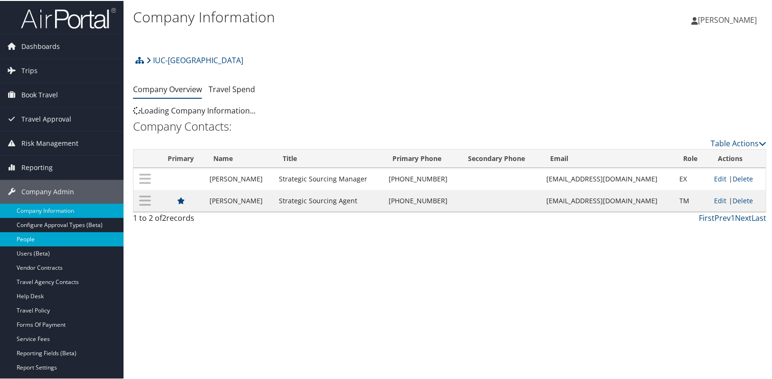
click at [31, 240] on link "People" at bounding box center [61, 238] width 123 height 14
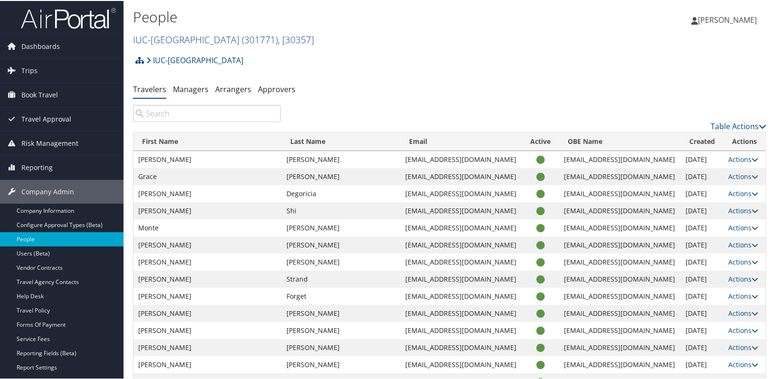
click at [161, 114] on input "search" at bounding box center [207, 112] width 148 height 17
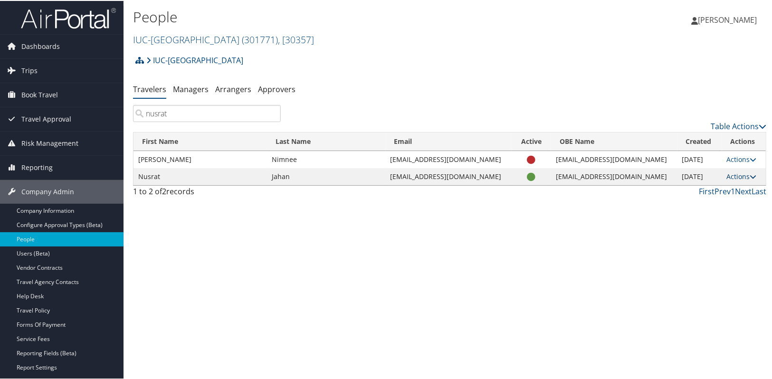
type input "nusrat"
click at [750, 172] on icon at bounding box center [753, 175] width 7 height 7
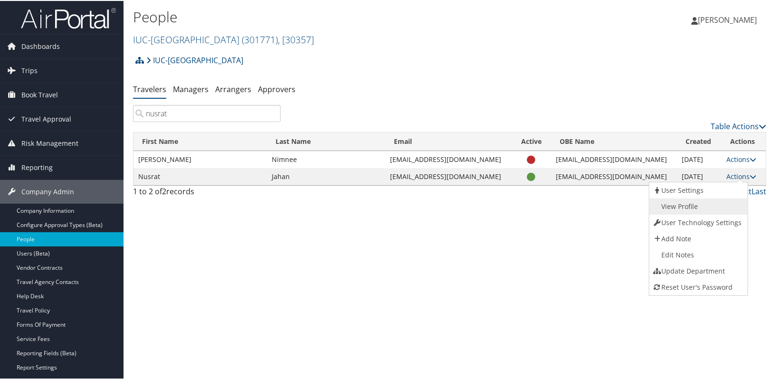
click at [684, 201] on link "View Profile" at bounding box center [697, 206] width 96 height 16
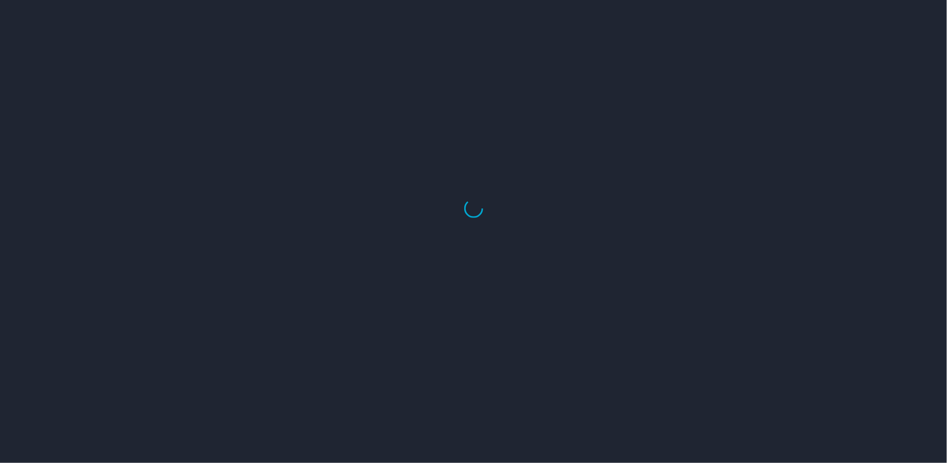
select select "US"
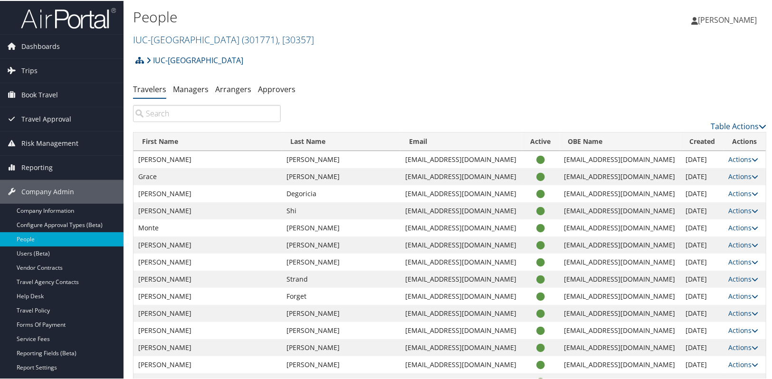
click at [205, 119] on input "search" at bounding box center [207, 112] width 148 height 17
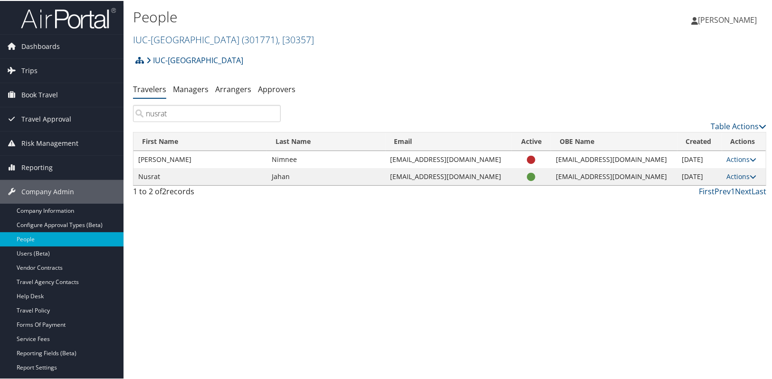
type input "nusrat"
drag, startPoint x: 493, startPoint y: 176, endPoint x: 423, endPoint y: 179, distance: 69.9
click at [423, 179] on td "[EMAIL_ADDRESS][DOMAIN_NAME]" at bounding box center [449, 175] width 126 height 17
copy td "[EMAIL_ADDRESS][DOMAIN_NAME]"
click at [395, 248] on div "People IUC-[GEOGRAPHIC_DATA] ( 301771 ) , [ 30357 ] IUC-[GEOGRAPHIC_DATA] [GEOG…" at bounding box center [449, 189] width 652 height 379
